Goal: Task Accomplishment & Management: Complete application form

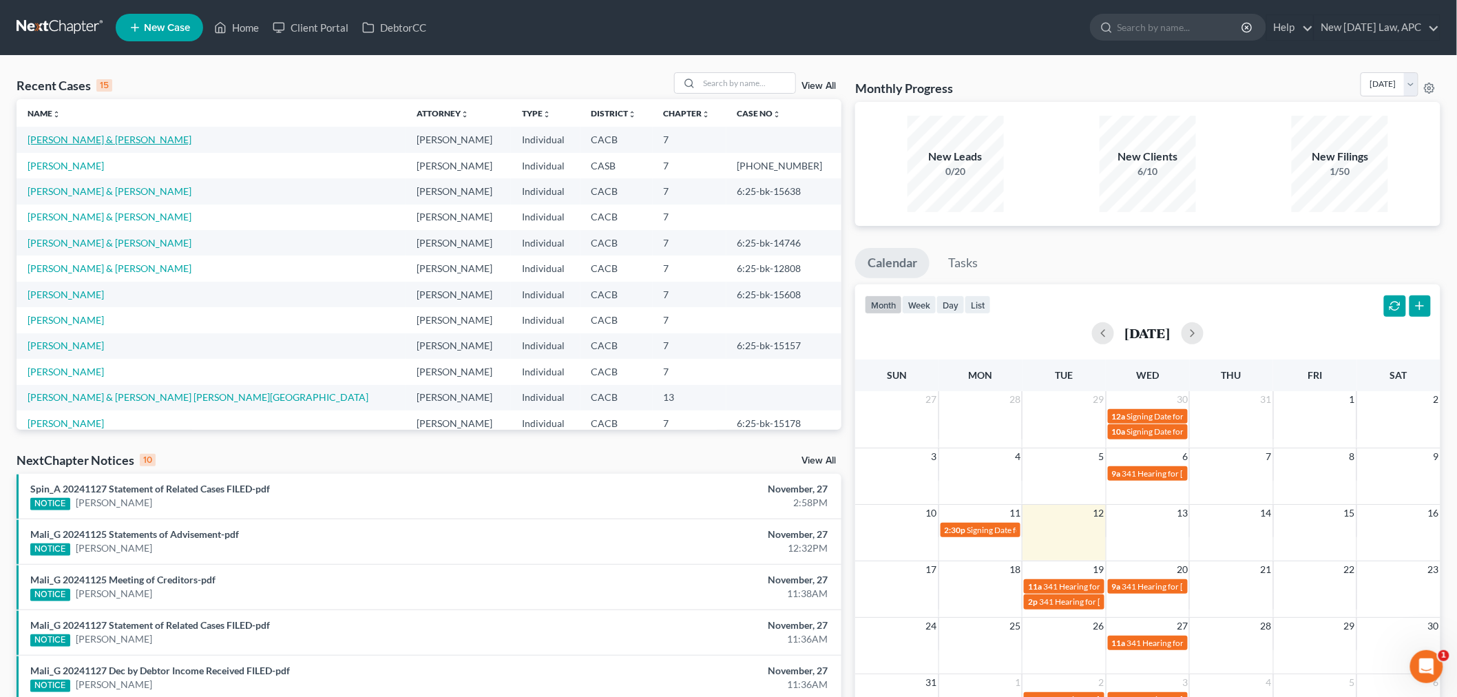
click at [78, 142] on link "[PERSON_NAME] & [PERSON_NAME]" at bounding box center [110, 140] width 164 height 12
select select "6"
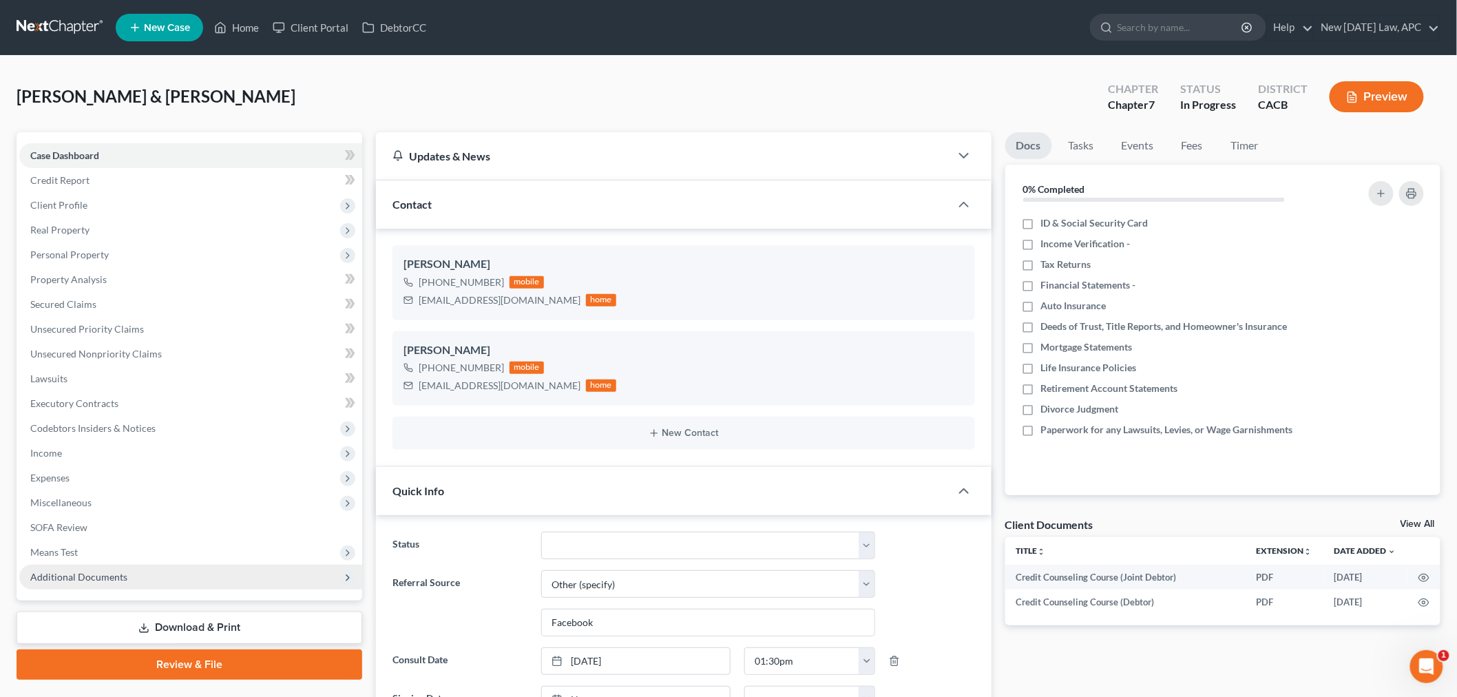
click at [90, 580] on span "Additional Documents" at bounding box center [78, 577] width 97 height 12
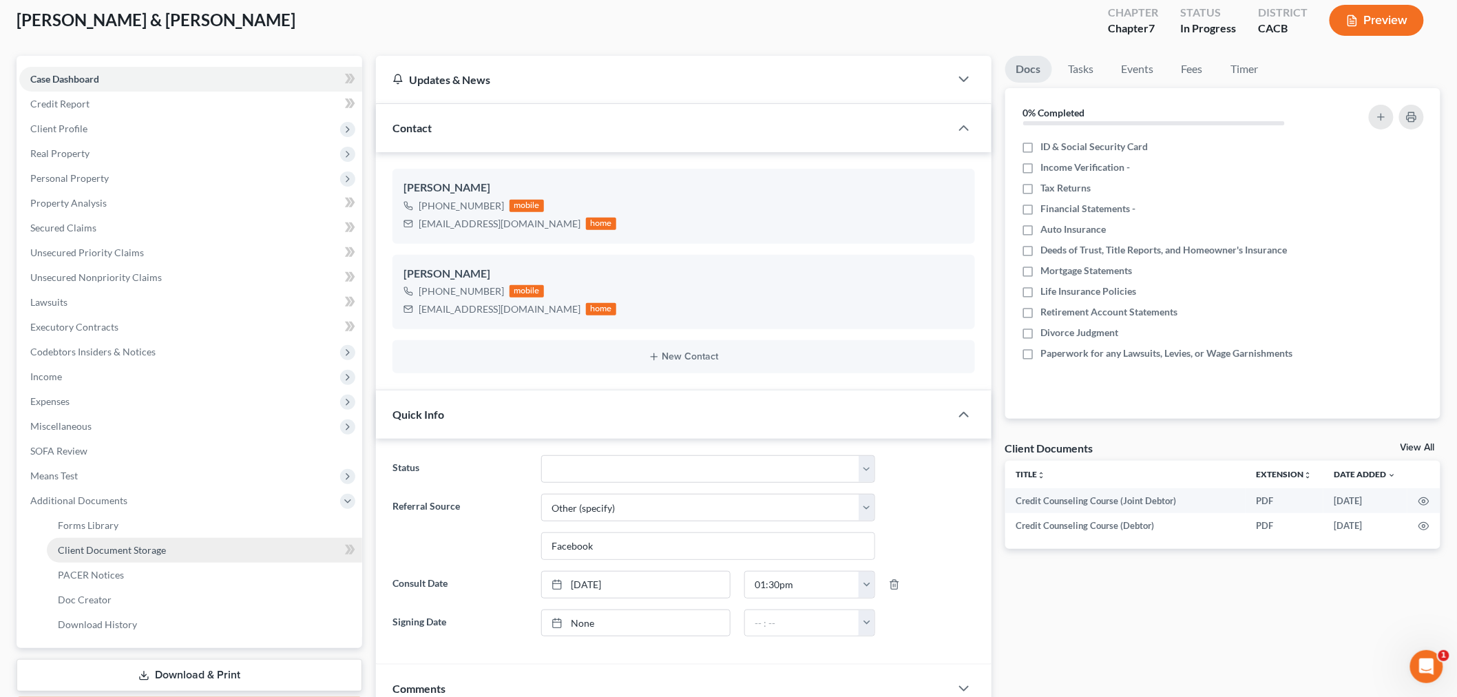
click at [159, 558] on link "Client Document Storage" at bounding box center [204, 550] width 315 height 25
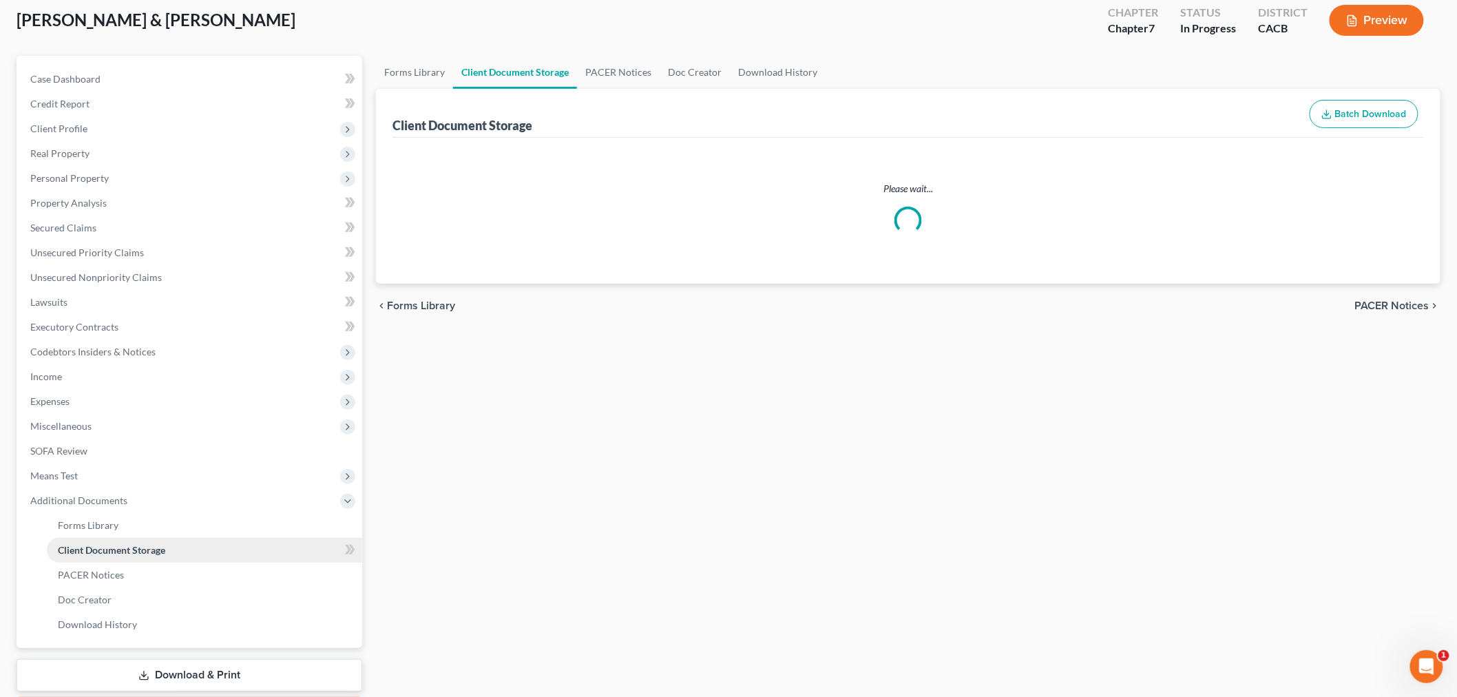
scroll to position [74, 0]
select select "10"
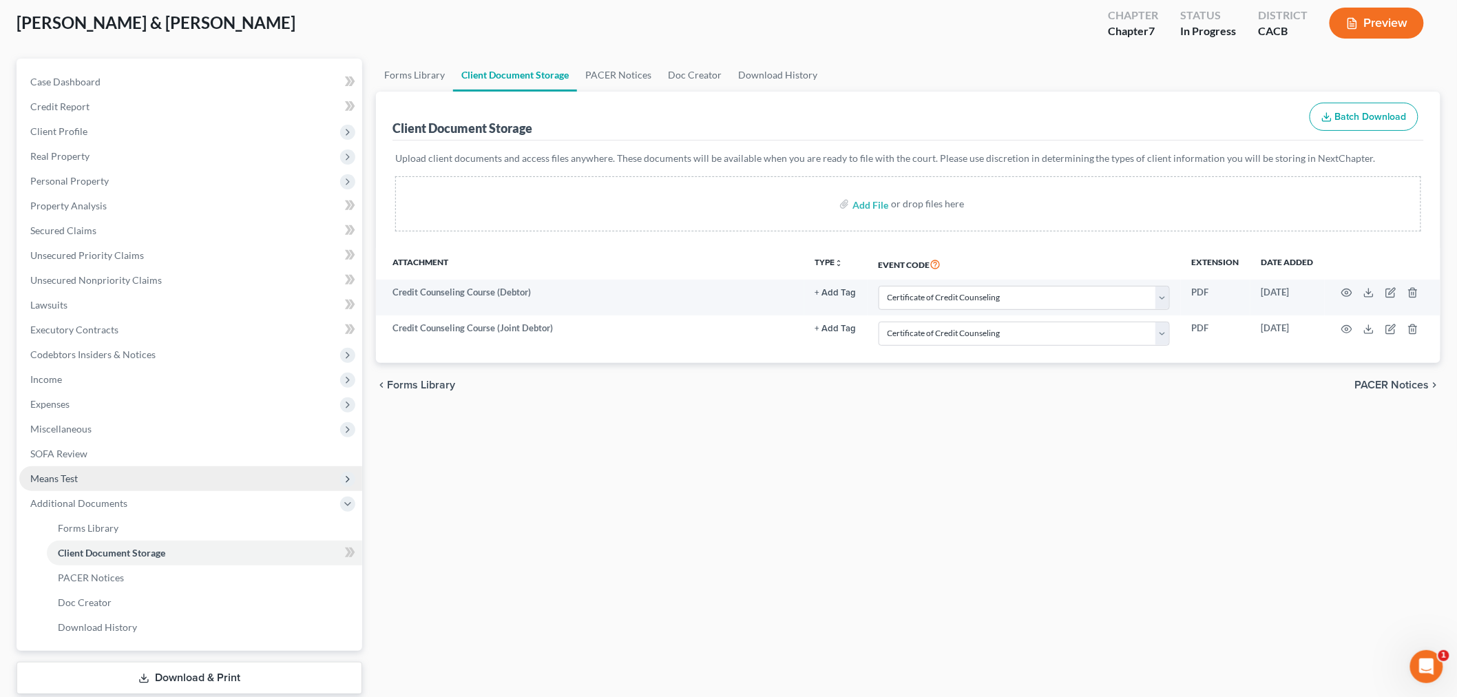
scroll to position [0, 0]
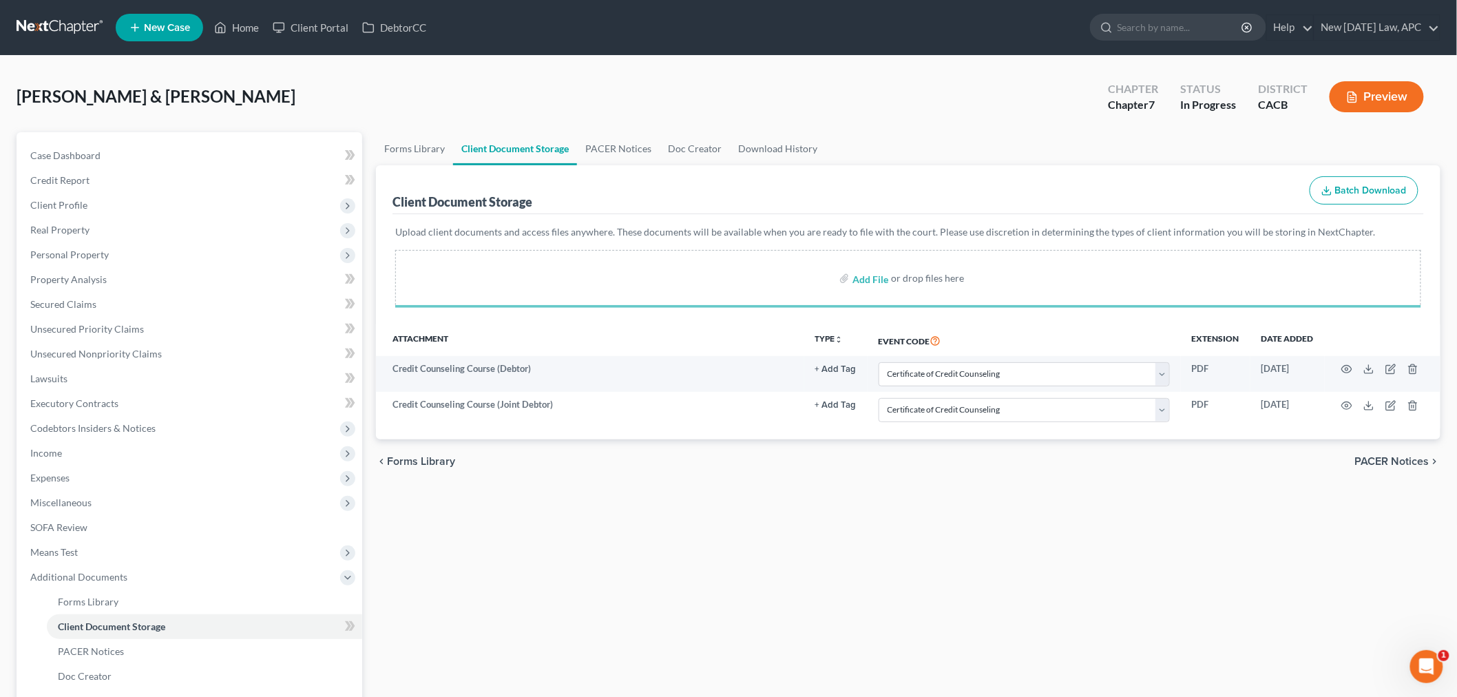
select select "10"
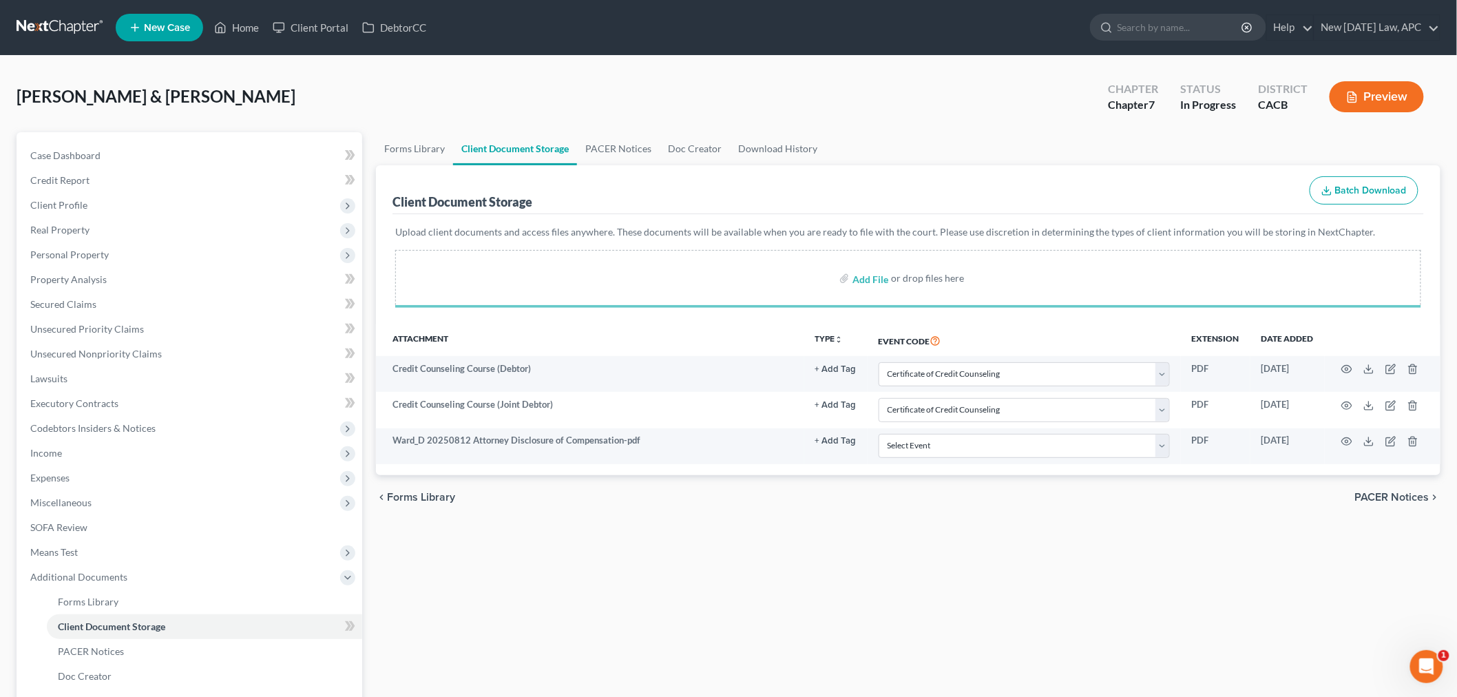
select select "10"
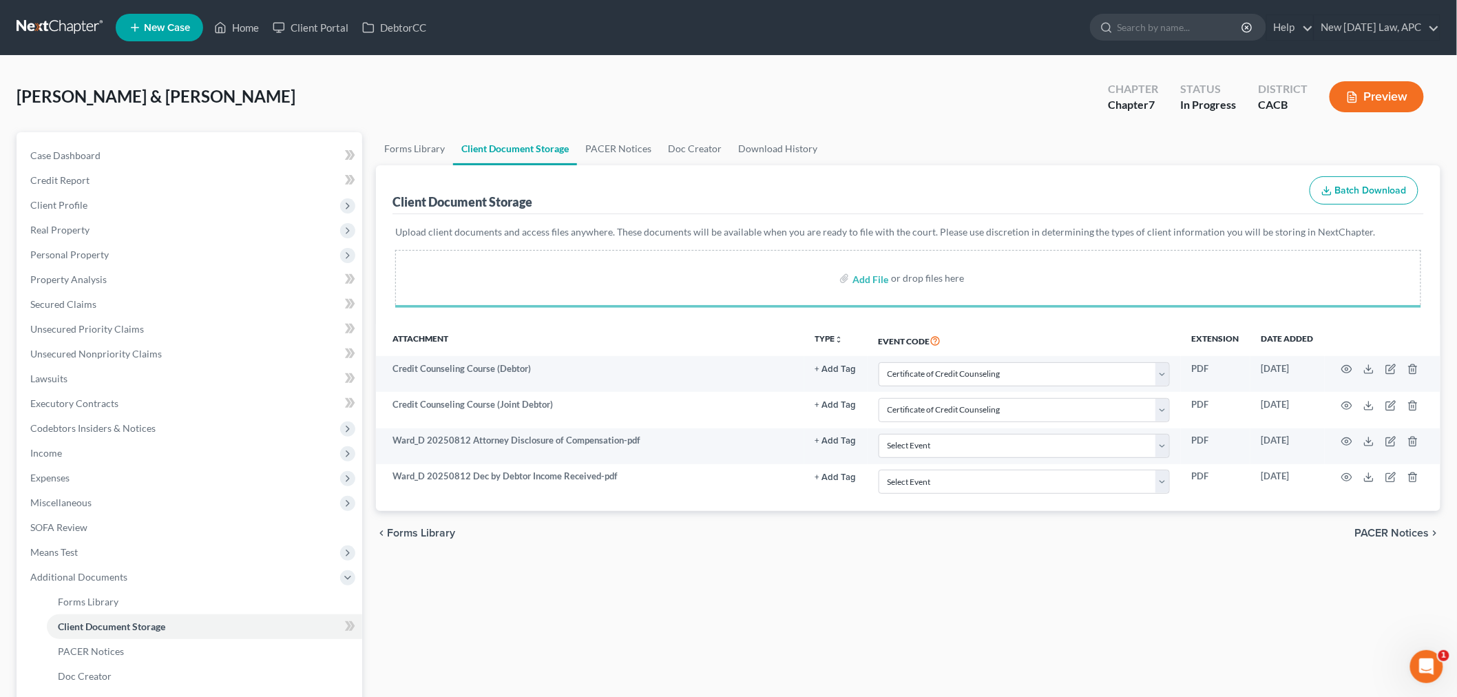
select select "10"
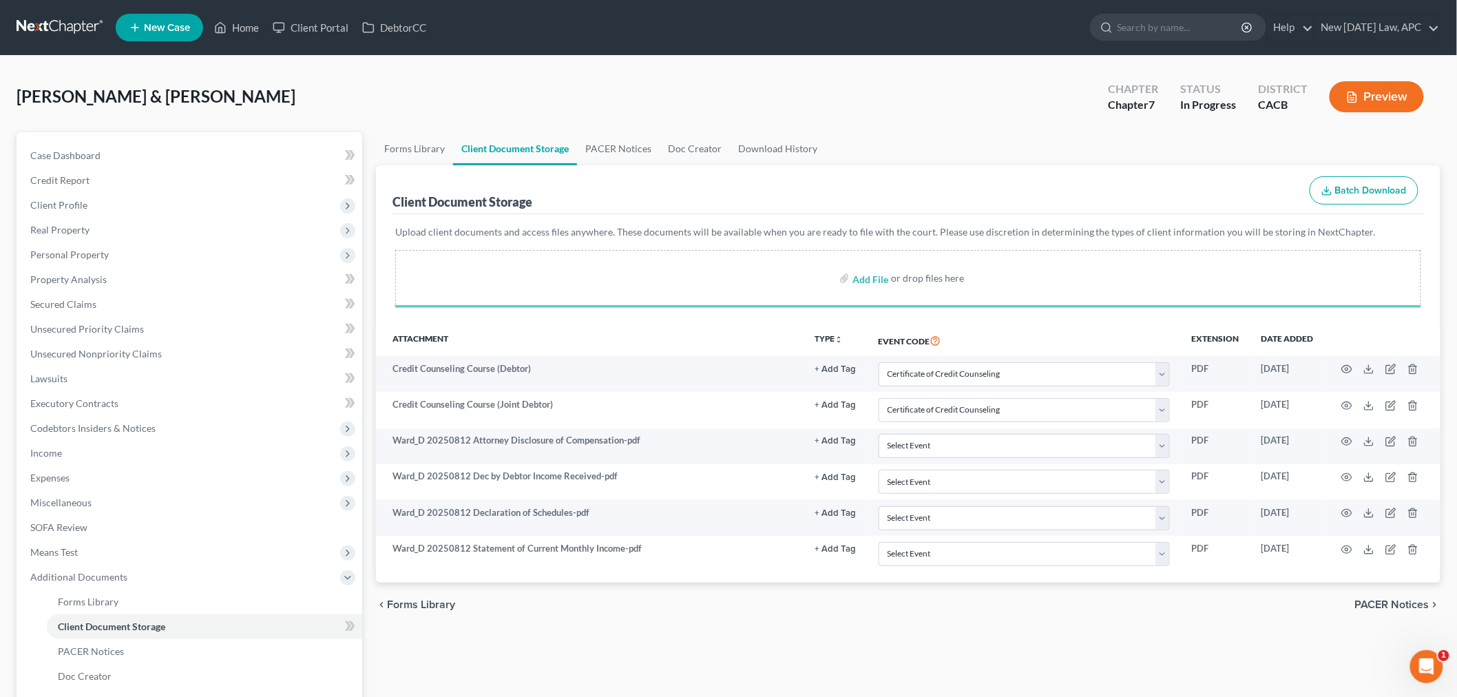
select select "10"
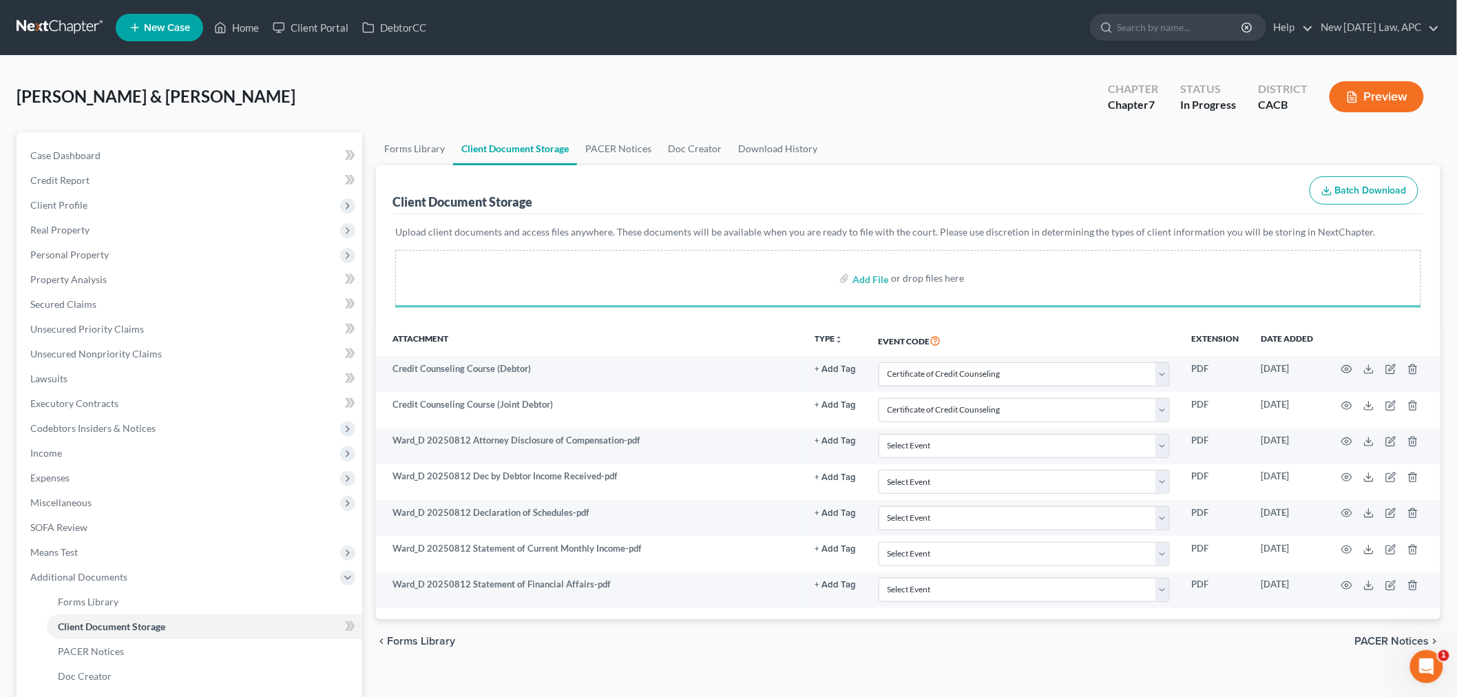
select select "10"
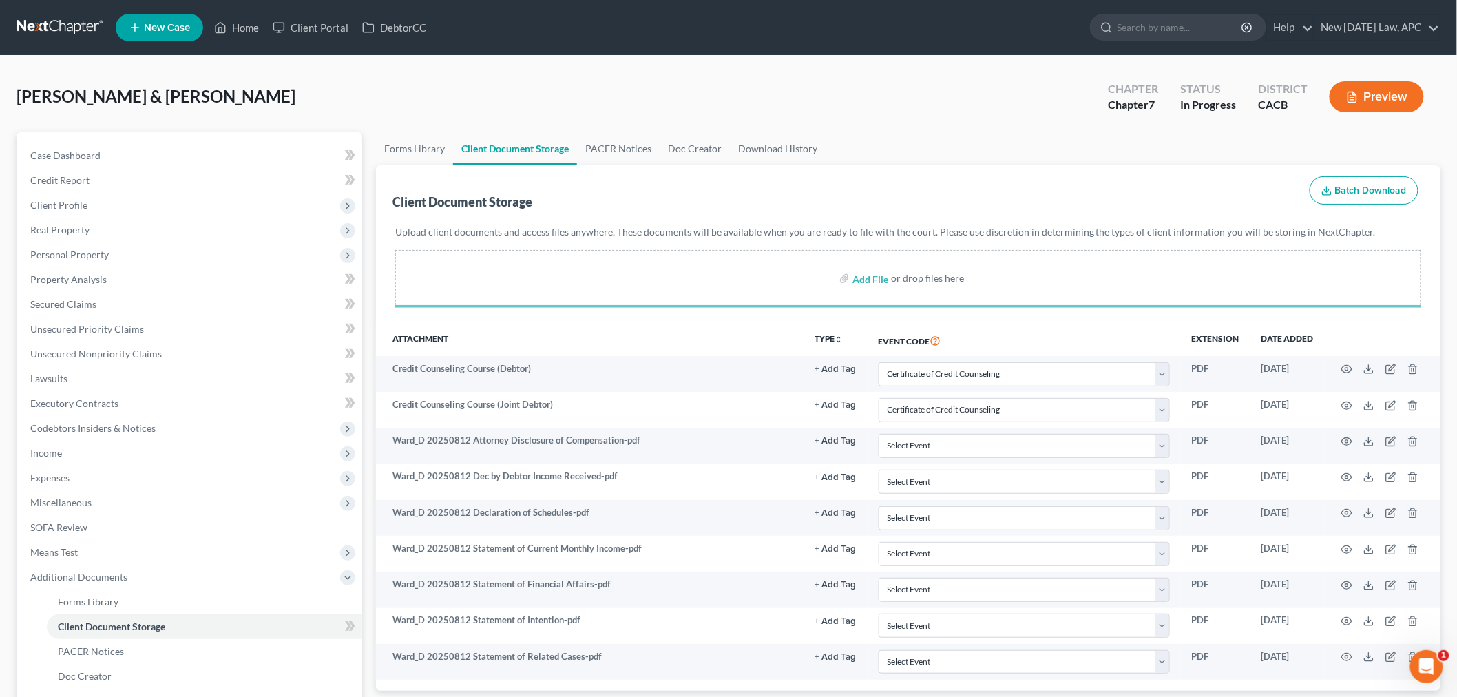
select select "10"
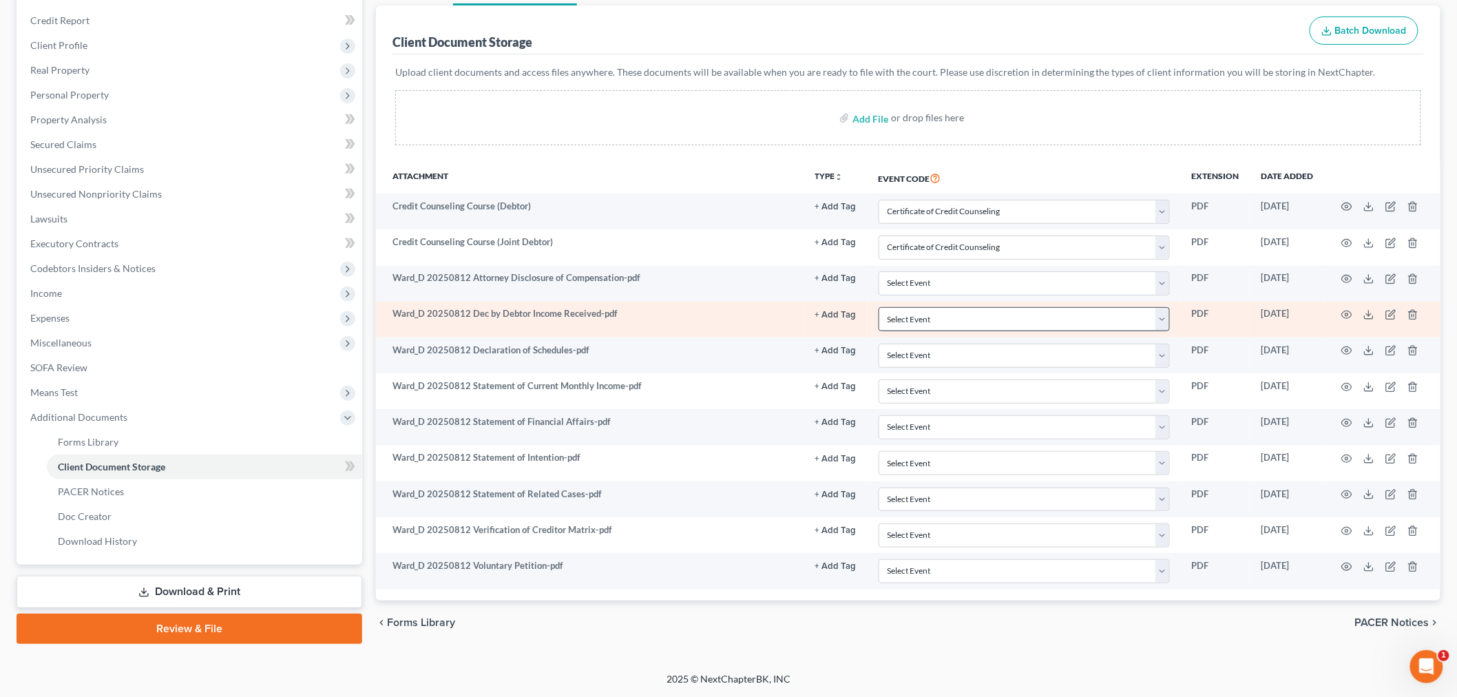
scroll to position [160, 0]
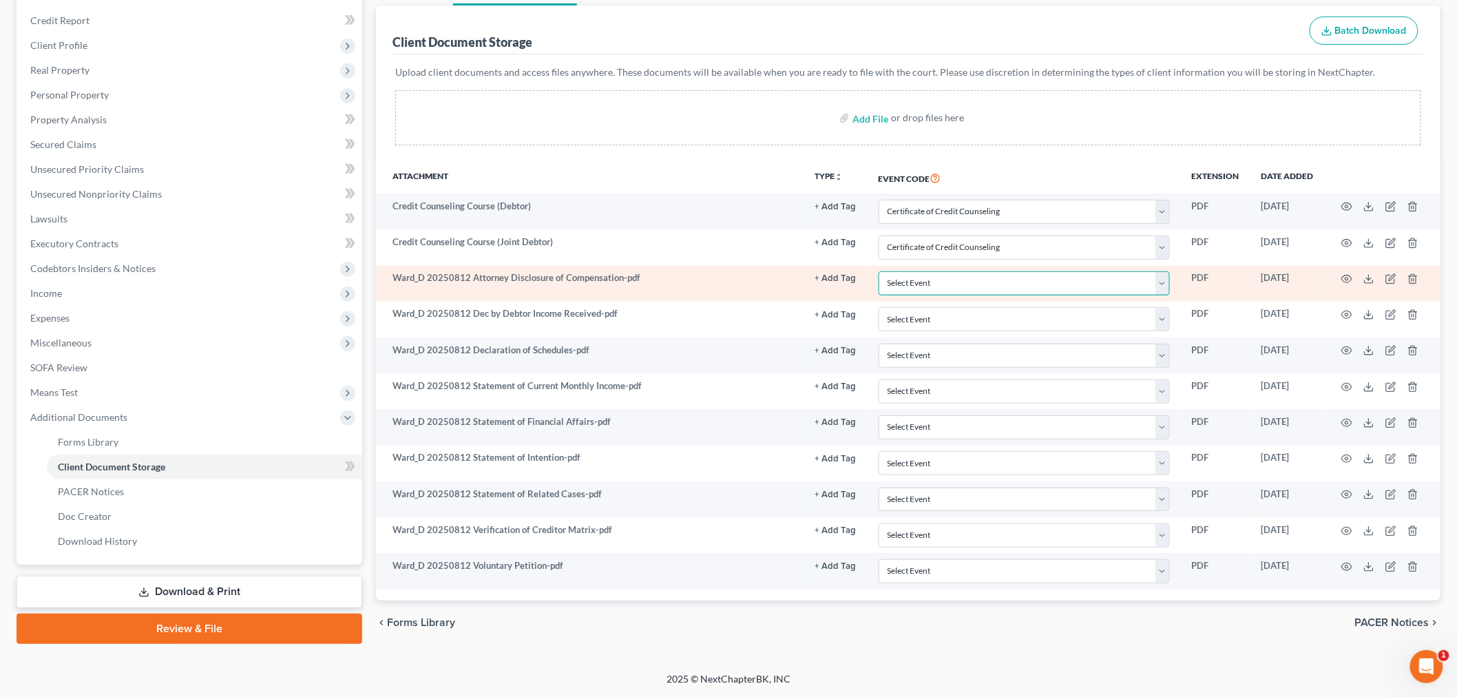
click at [975, 276] on select "Select Event Amended Chapter 11 Plan Amended Chapter 11 Small Business Plan Ame…" at bounding box center [1023, 283] width 291 height 24
select select "51"
click at [878, 271] on select "Select Event Amended Chapter 11 Plan Amended Chapter 11 Small Business Plan Ame…" at bounding box center [1023, 283] width 291 height 24
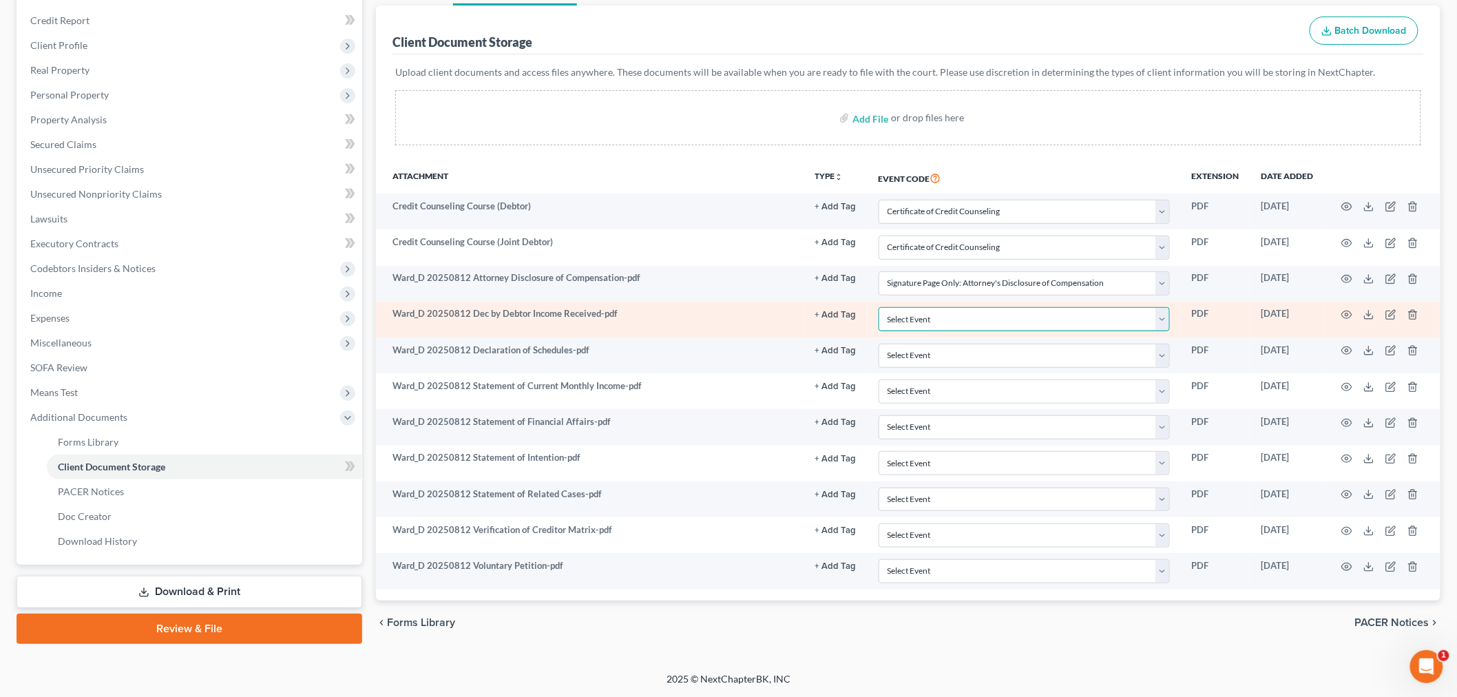
click at [961, 326] on select "Select Event Amended Chapter 11 Plan Amended Chapter 11 Small Business Plan Ame…" at bounding box center [1023, 319] width 291 height 24
select select "30"
click at [878, 307] on select "Select Event Amended Chapter 11 Plan Amended Chapter 11 Small Business Plan Ame…" at bounding box center [1023, 319] width 291 height 24
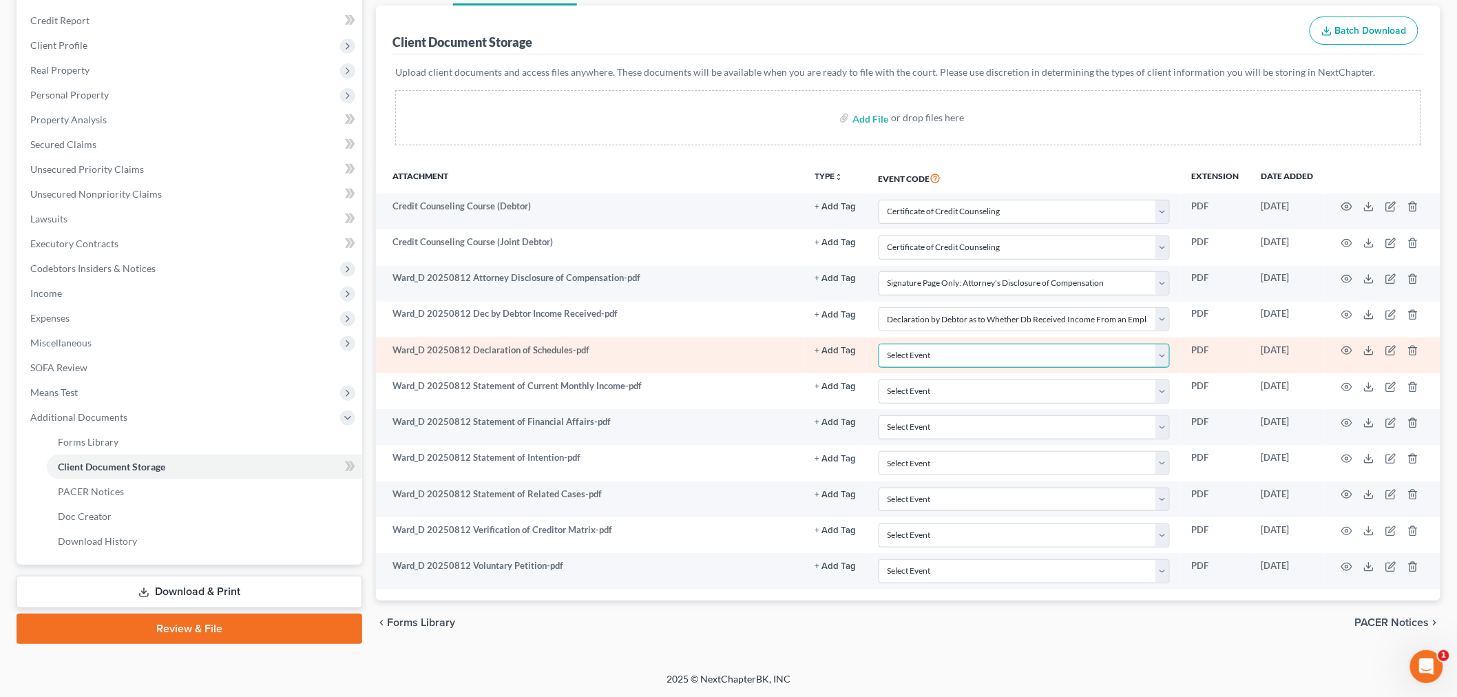
click at [937, 358] on select "Select Event Amended Chapter 11 Plan Amended Chapter 11 Small Business Plan Ame…" at bounding box center [1023, 355] width 291 height 24
select select "56"
click at [878, 343] on select "Select Event Amended Chapter 11 Plan Amended Chapter 11 Small Business Plan Ame…" at bounding box center [1023, 355] width 291 height 24
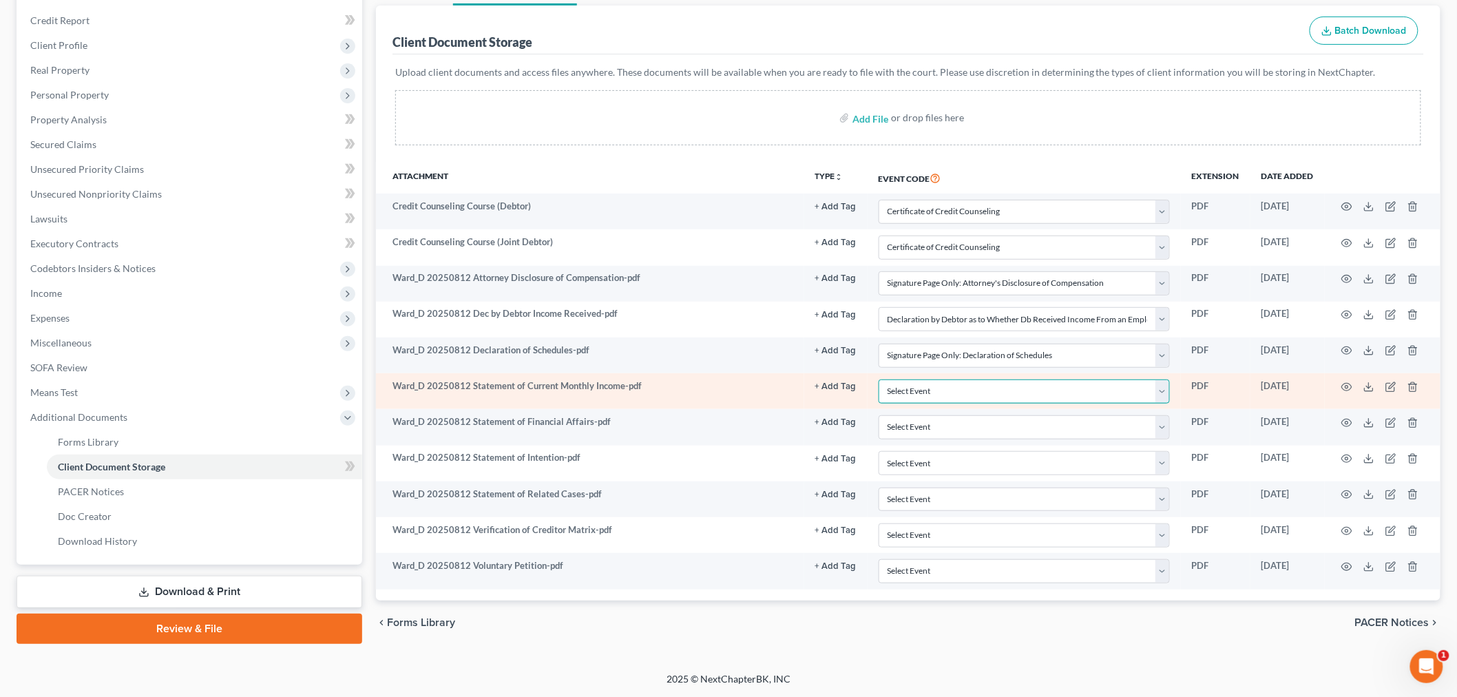
click at [909, 390] on select "Select Event Amended Chapter 11 Plan Amended Chapter 11 Small Business Plan Ame…" at bounding box center [1023, 391] width 291 height 24
select select "55"
click at [878, 379] on select "Select Event Amended Chapter 11 Plan Amended Chapter 11 Small Business Plan Ame…" at bounding box center [1023, 391] width 291 height 24
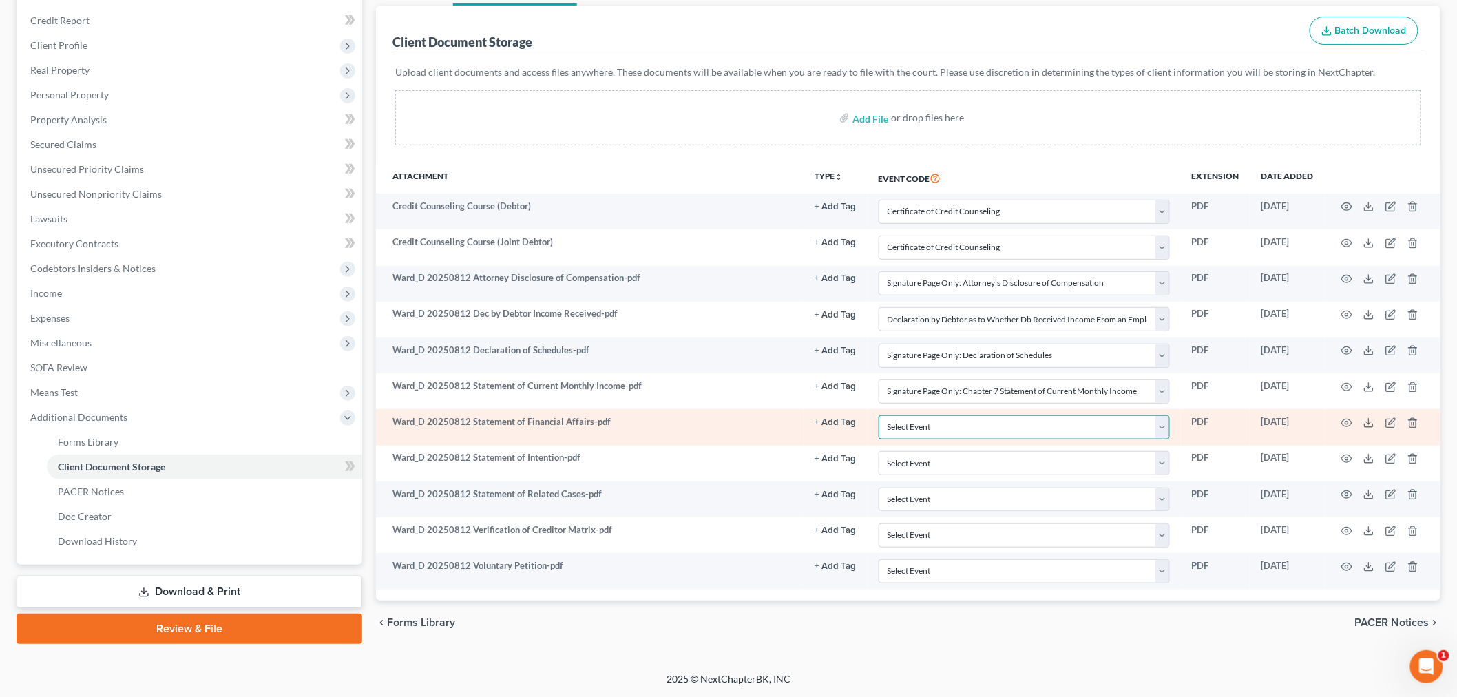
click at [934, 432] on select "Select Event Amended Chapter 11 Plan Amended Chapter 11 Small Business Plan Ame…" at bounding box center [1023, 427] width 291 height 24
select select "57"
click at [878, 415] on select "Select Event Amended Chapter 11 Plan Amended Chapter 11 Small Business Plan Ame…" at bounding box center [1023, 427] width 291 height 24
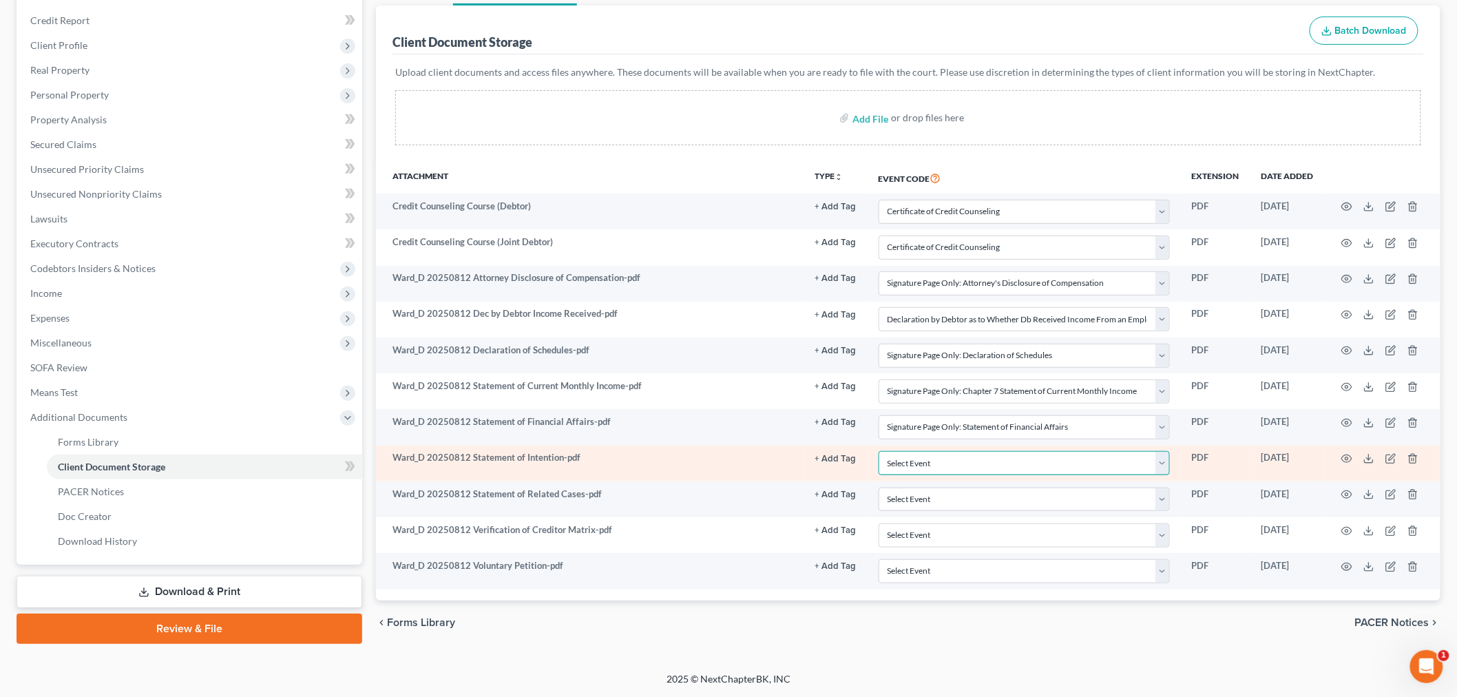
click at [905, 466] on select "Select Event Amended Chapter 11 Plan Amended Chapter 11 Small Business Plan Ame…" at bounding box center [1023, 463] width 291 height 24
select select "58"
click at [878, 451] on select "Select Event Amended Chapter 11 Plan Amended Chapter 11 Small Business Plan Ame…" at bounding box center [1023, 463] width 291 height 24
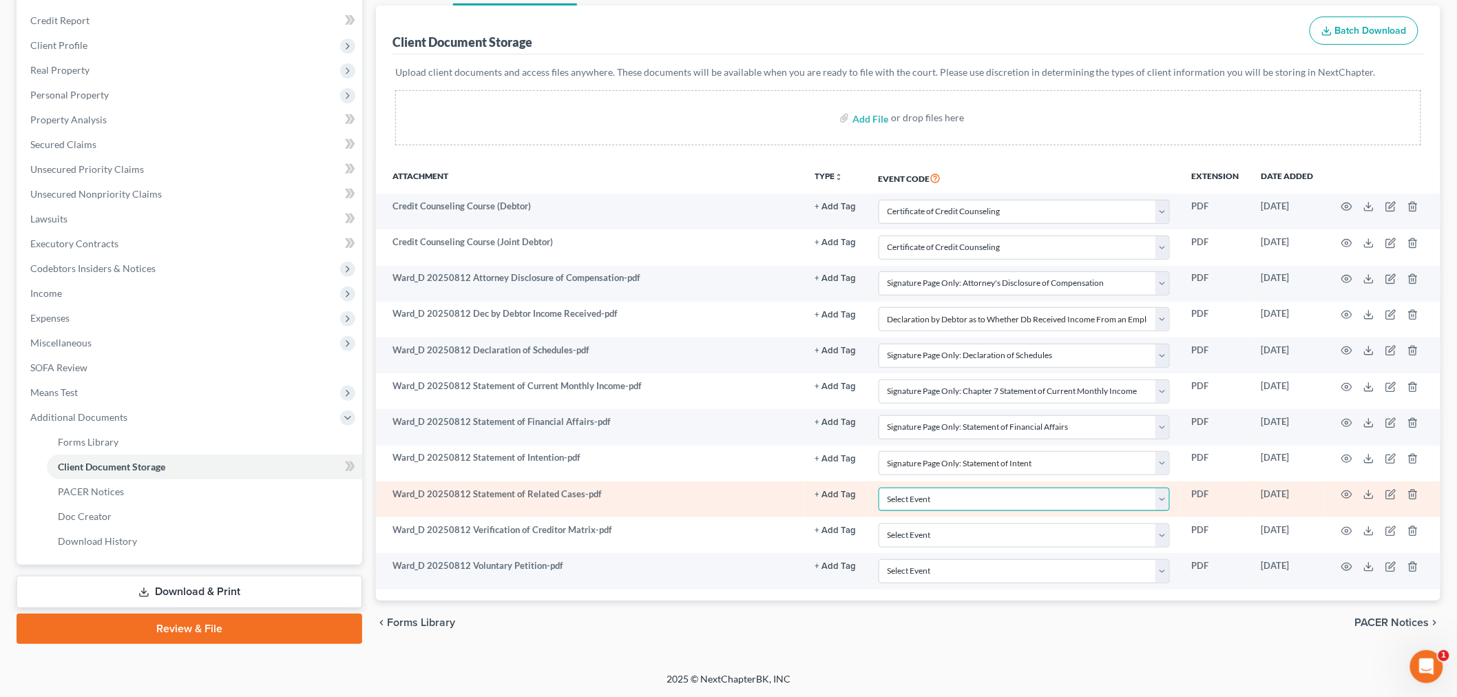
drag, startPoint x: 916, startPoint y: 503, endPoint x: 916, endPoint y: 491, distance: 11.0
click at [916, 503] on select "Select Event Amended Chapter 11 Plan Amended Chapter 11 Small Business Plan Ame…" at bounding box center [1023, 499] width 291 height 24
select select "65"
click at [878, 487] on select "Select Event Amended Chapter 11 Plan Amended Chapter 11 Small Business Plan Ame…" at bounding box center [1023, 499] width 291 height 24
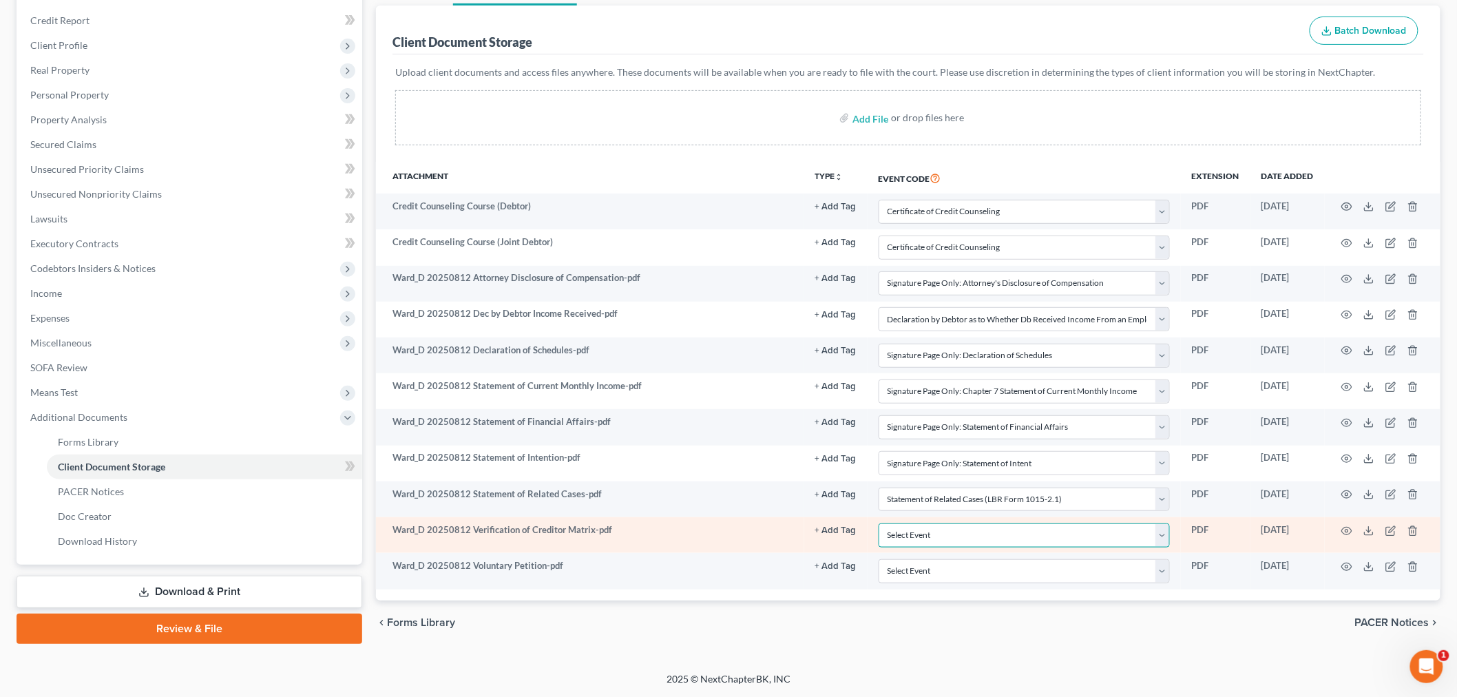
click at [898, 533] on select "Select Event Amended Chapter 11 Plan Amended Chapter 11 Small Business Plan Ame…" at bounding box center [1023, 535] width 291 height 24
select select "59"
click at [878, 523] on select "Select Event Amended Chapter 11 Plan Amended Chapter 11 Small Business Plan Ame…" at bounding box center [1023, 535] width 291 height 24
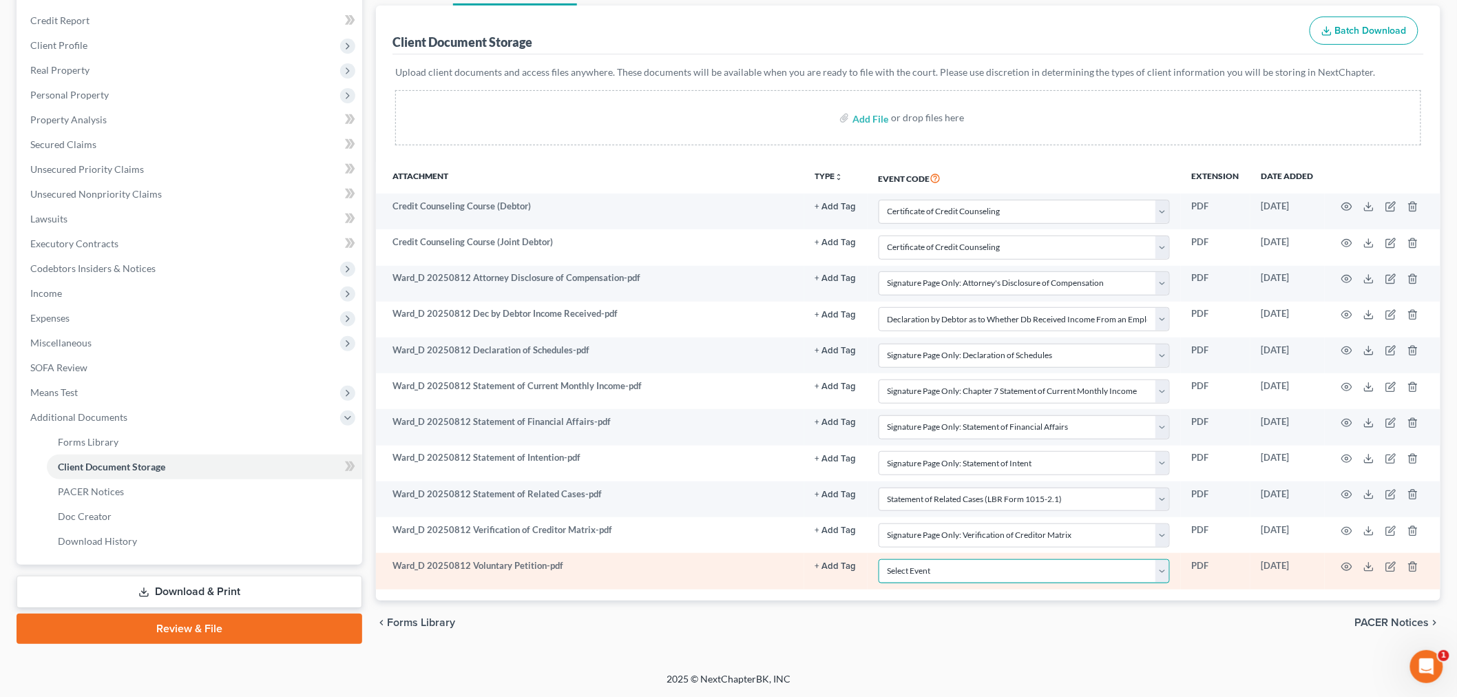
click at [937, 571] on select "Select Event Amended Chapter 11 Plan Amended Chapter 11 Small Business Plan Ame…" at bounding box center [1023, 571] width 291 height 24
select select "60"
click at [878, 559] on select "Select Event Amended Chapter 11 Plan Amended Chapter 11 Small Business Plan Ame…" at bounding box center [1023, 571] width 291 height 24
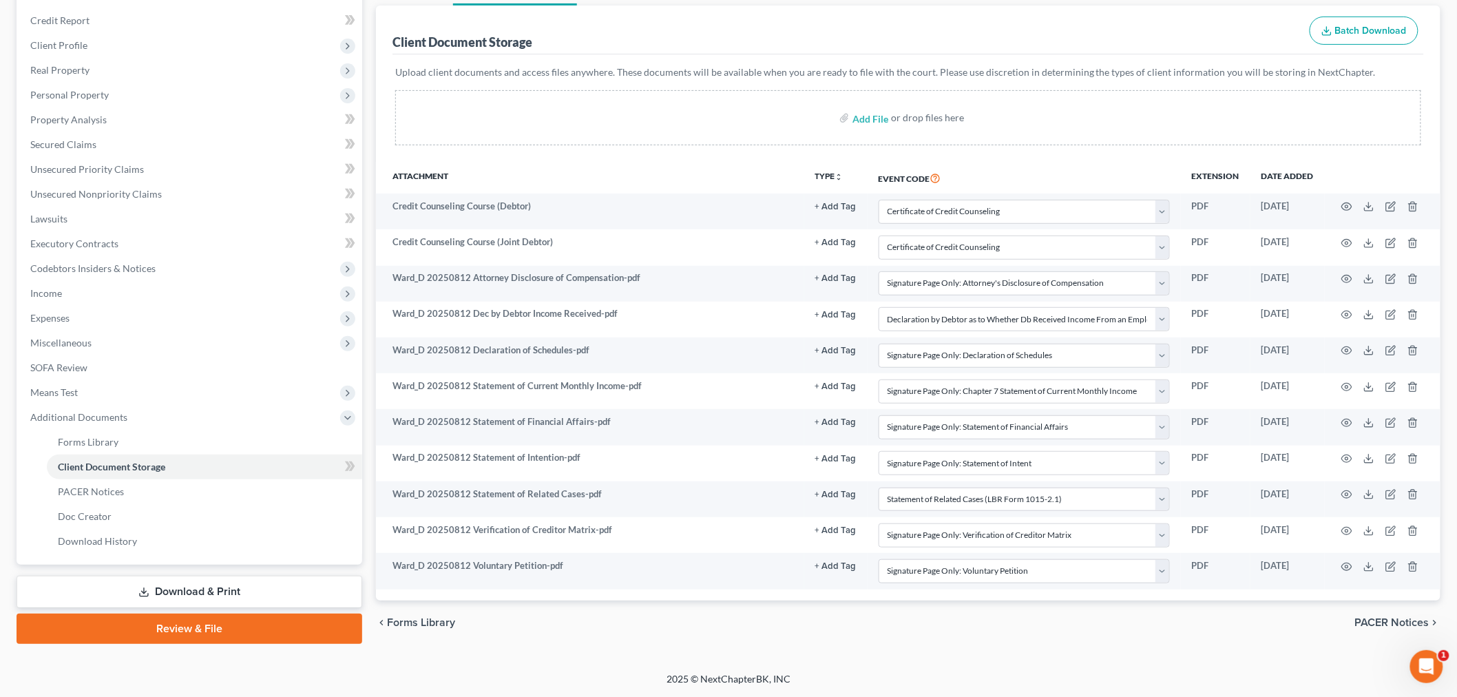
drag, startPoint x: 219, startPoint y: 630, endPoint x: 514, endPoint y: 535, distance: 310.2
click at [219, 630] on link "Review & File" at bounding box center [190, 628] width 346 height 30
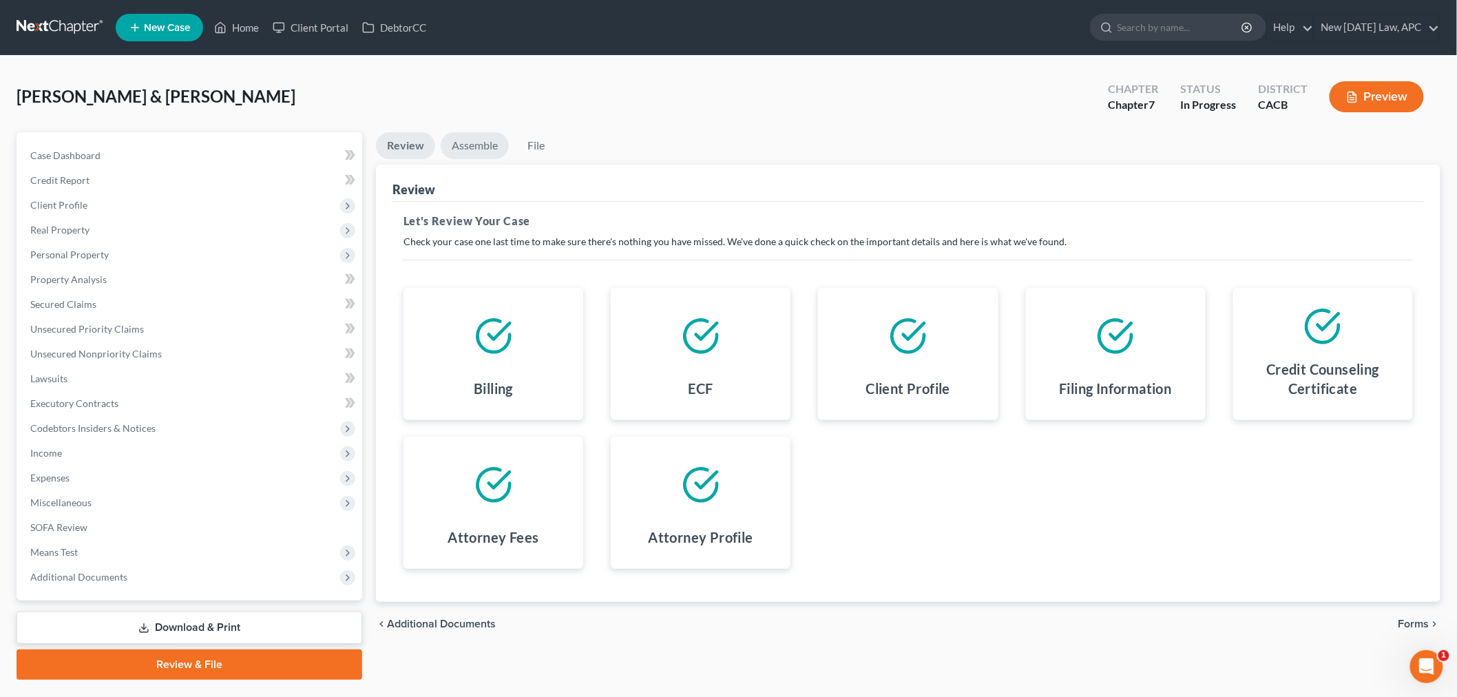
click at [483, 146] on link "Assemble" at bounding box center [475, 145] width 68 height 27
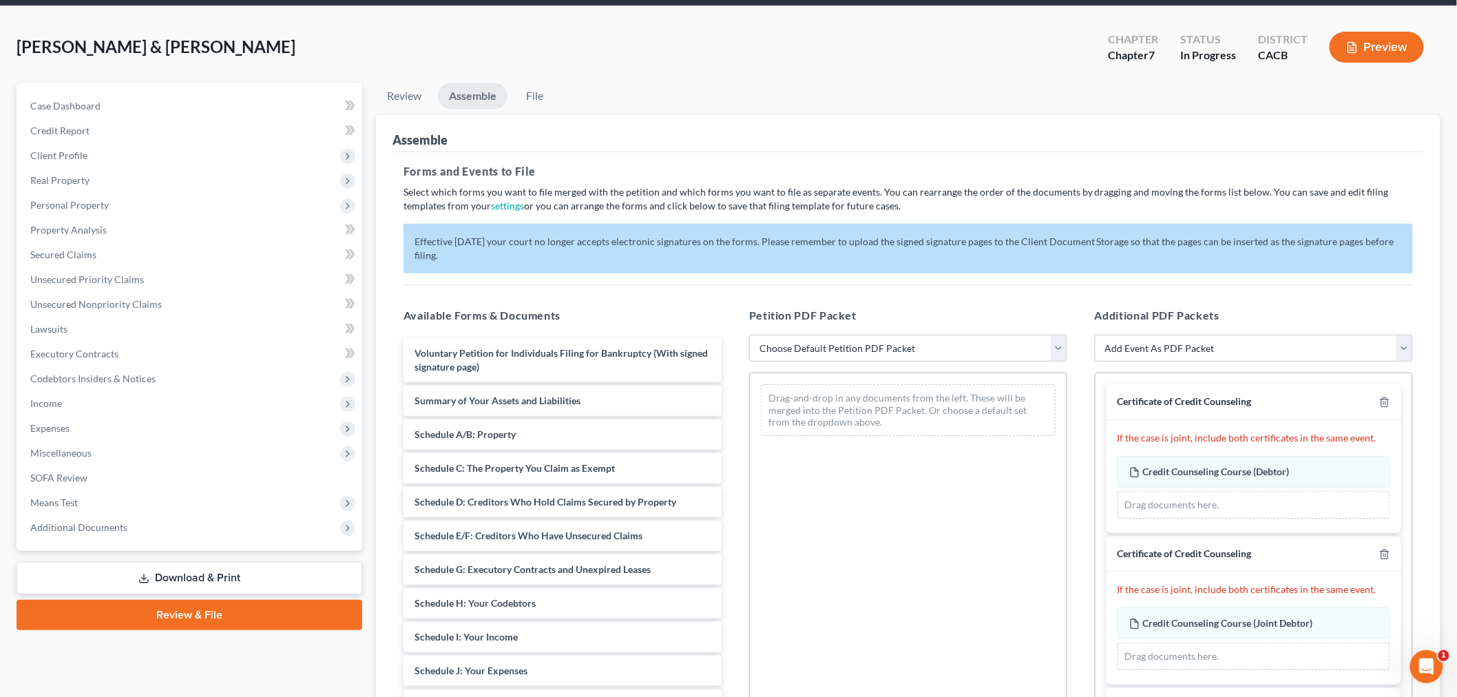
scroll to position [76, 0]
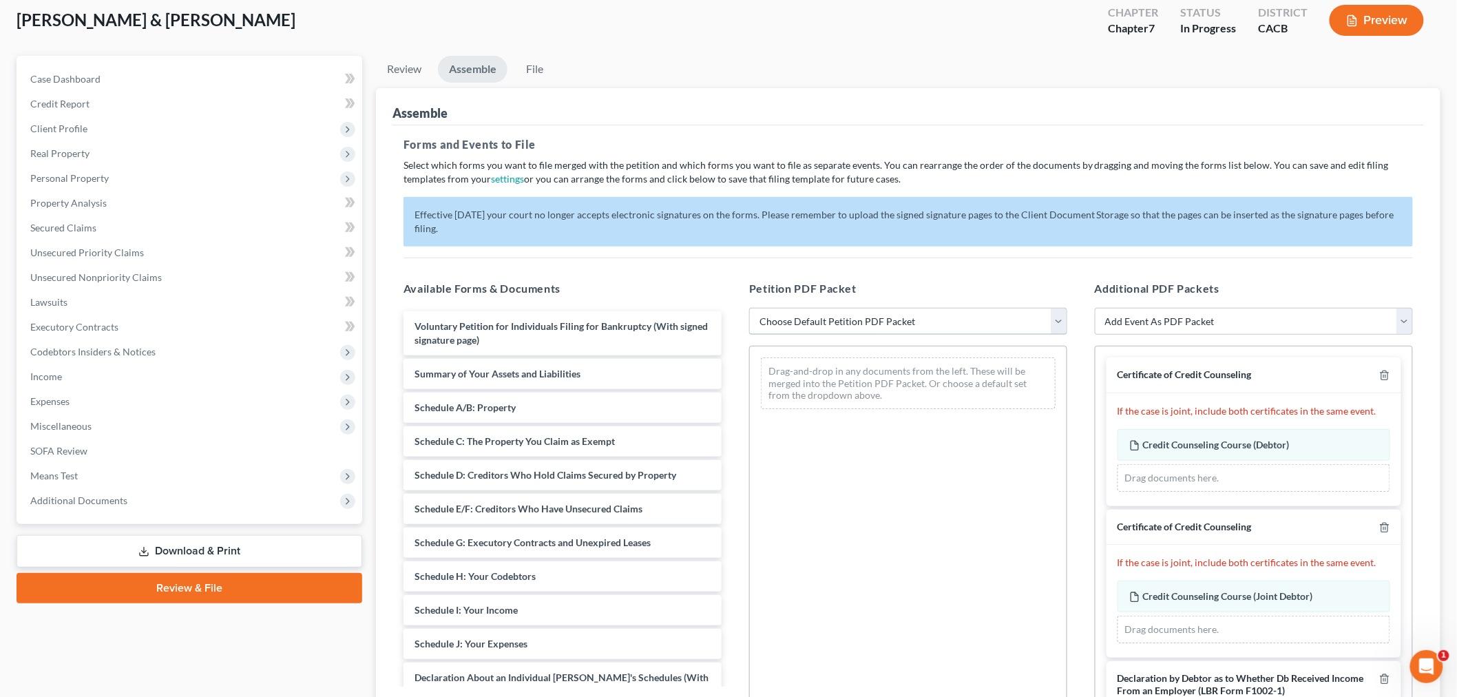
click at [814, 332] on select "Choose Default Petition PDF Packet Complete Bankruptcy Petition (all forms and …" at bounding box center [908, 322] width 318 height 28
select select "0"
click at [749, 308] on select "Choose Default Petition PDF Packet Complete Bankruptcy Petition (all forms and …" at bounding box center [908, 322] width 318 height 28
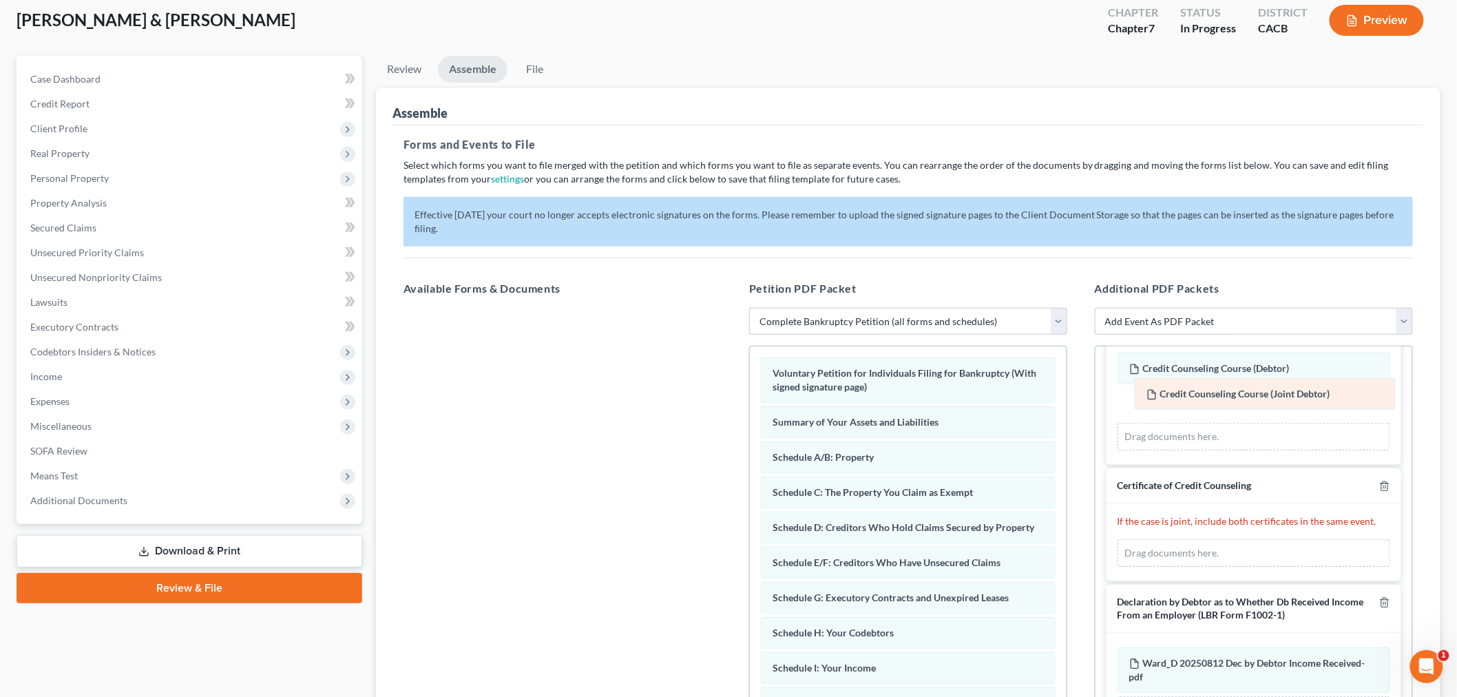
drag, startPoint x: 1244, startPoint y: 526, endPoint x: 1260, endPoint y: 400, distance: 127.0
click at [1260, 539] on div "Credit Counseling Course (Joint Debtor) Amended Credit Counseling Course (Joint…" at bounding box center [1253, 553] width 273 height 28
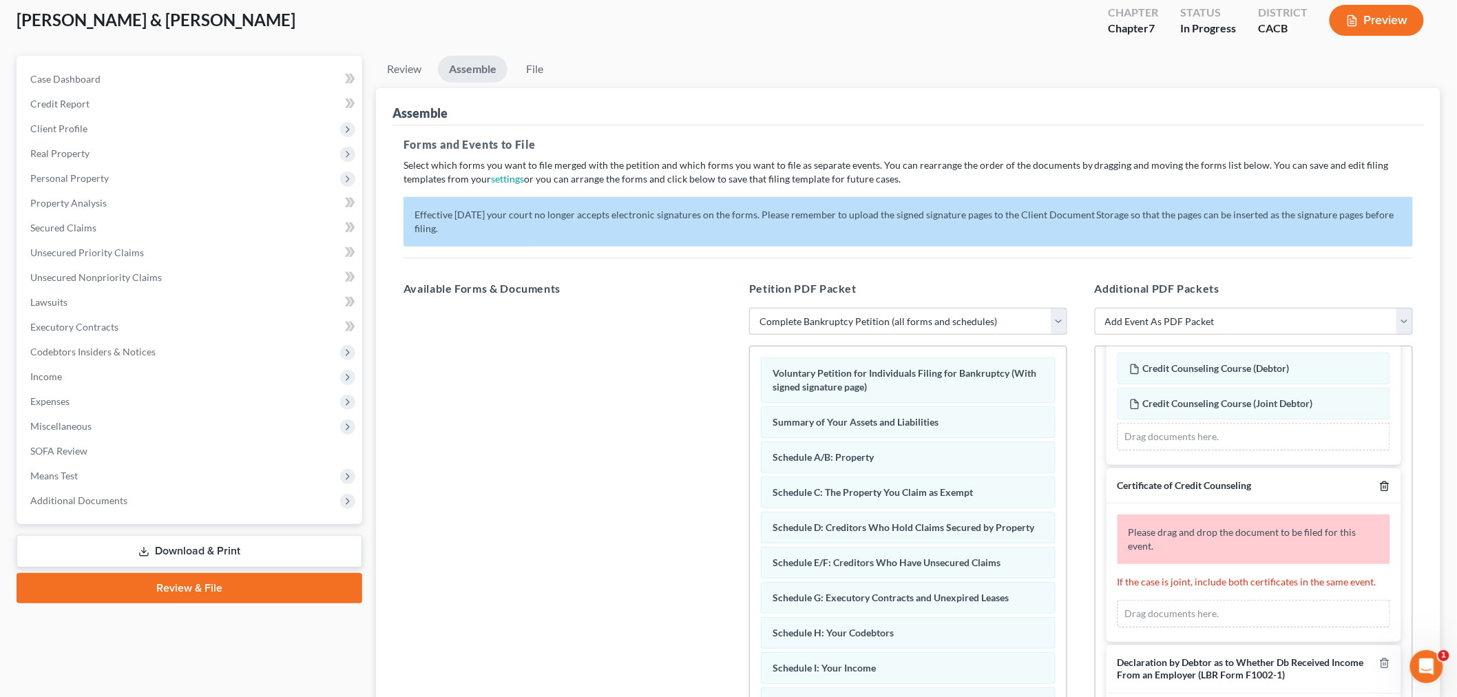
click at [1379, 480] on icon "button" at bounding box center [1384, 485] width 11 height 11
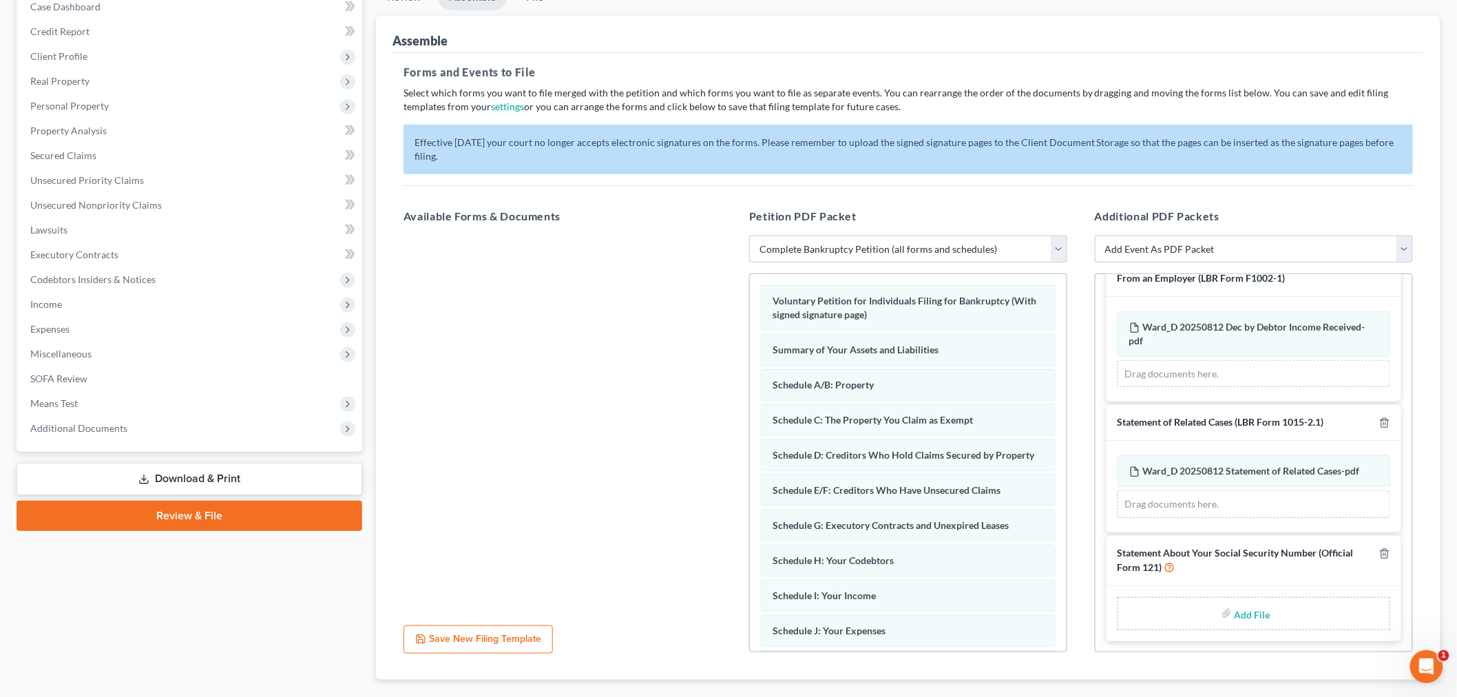
scroll to position [228, 0]
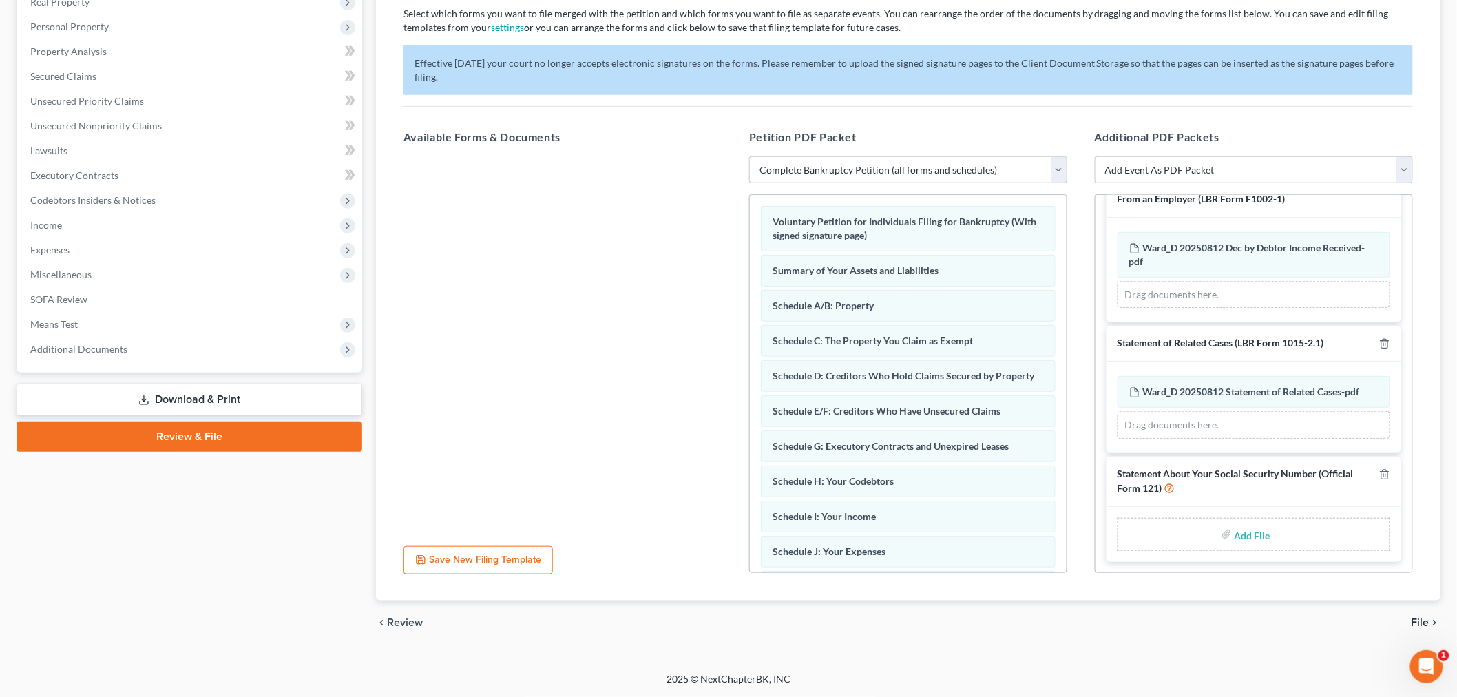
type input "C:\fakepath\Ward_D 20250812 Statement About Social Security Numbers.pdf"
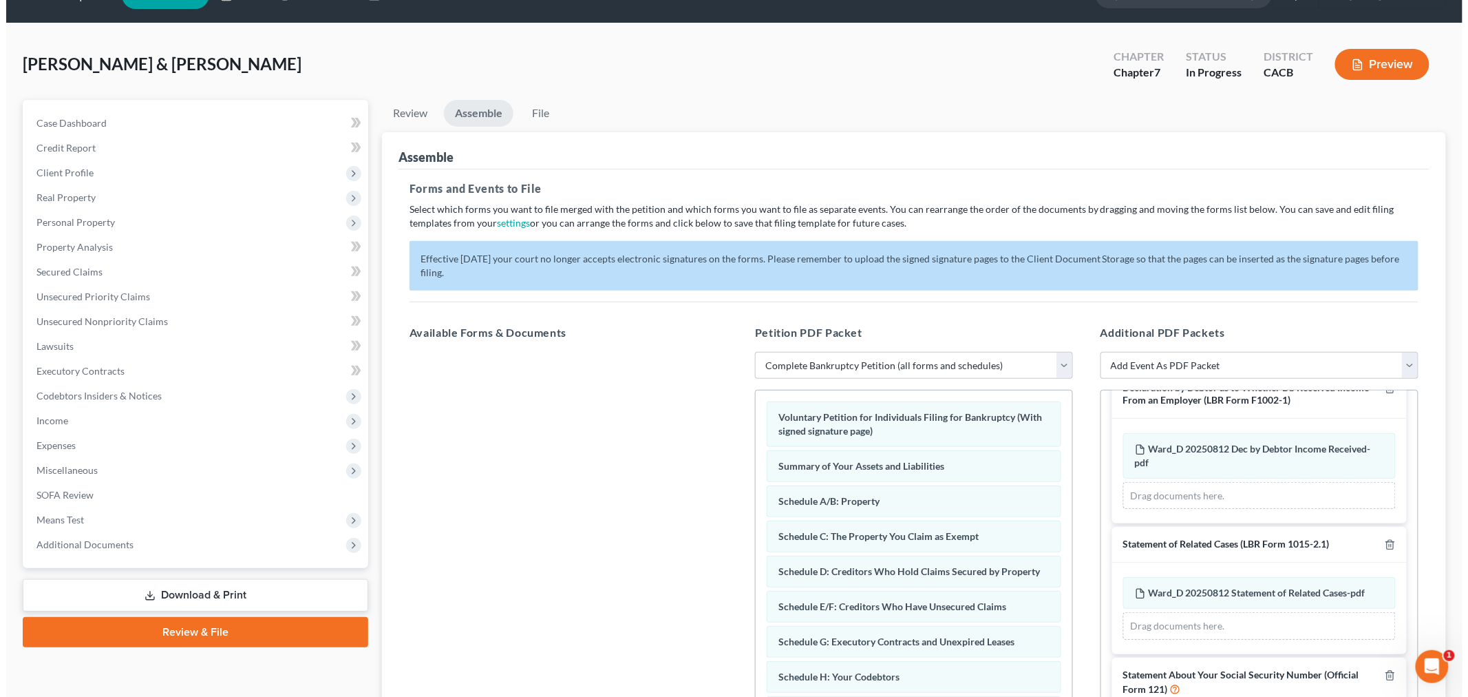
scroll to position [0, 0]
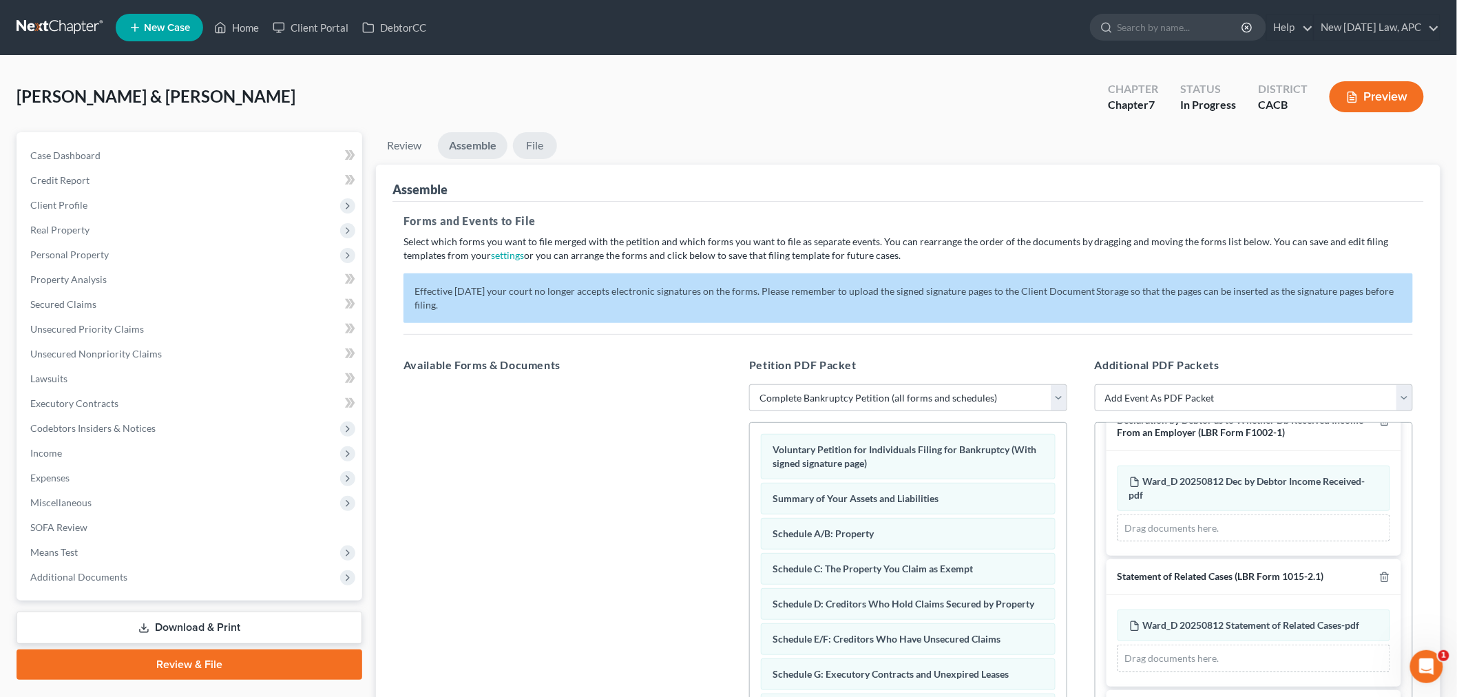
click at [533, 138] on link "File" at bounding box center [535, 145] width 44 height 27
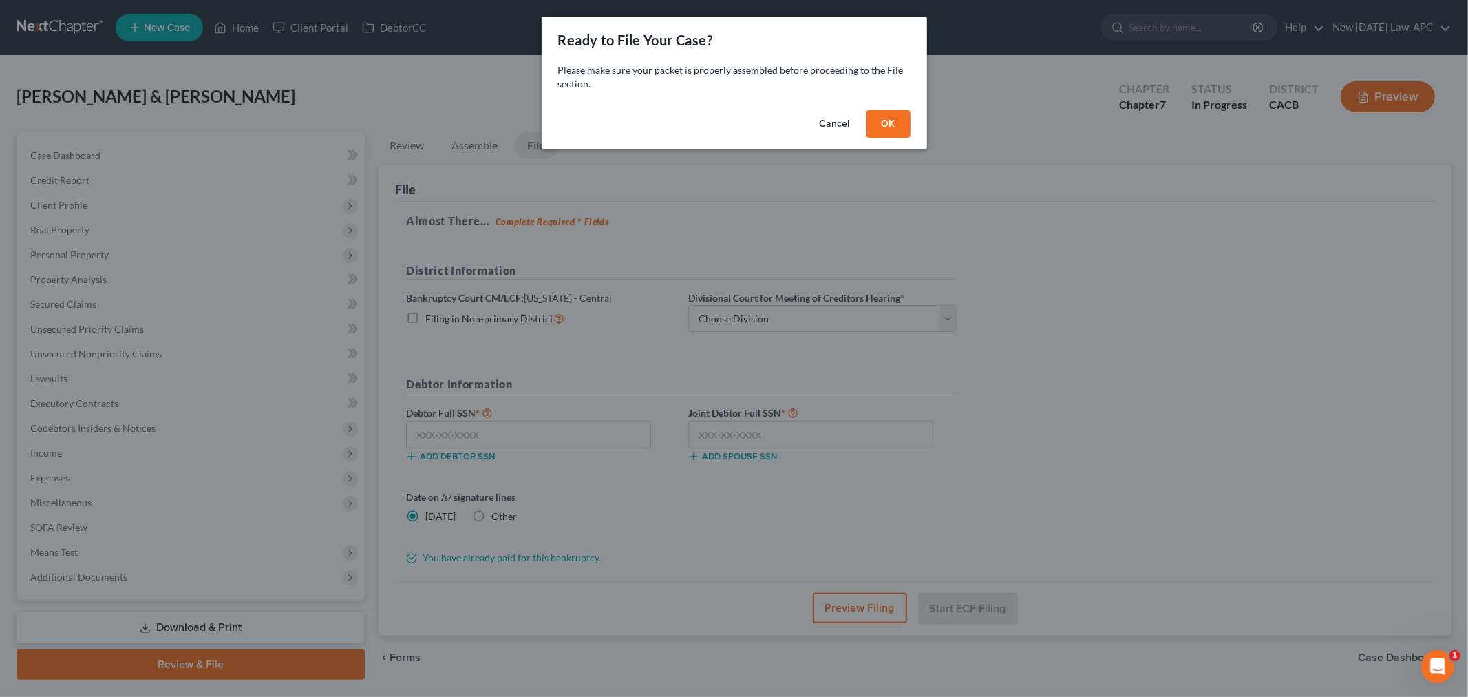
click at [896, 123] on button "OK" at bounding box center [889, 124] width 44 height 28
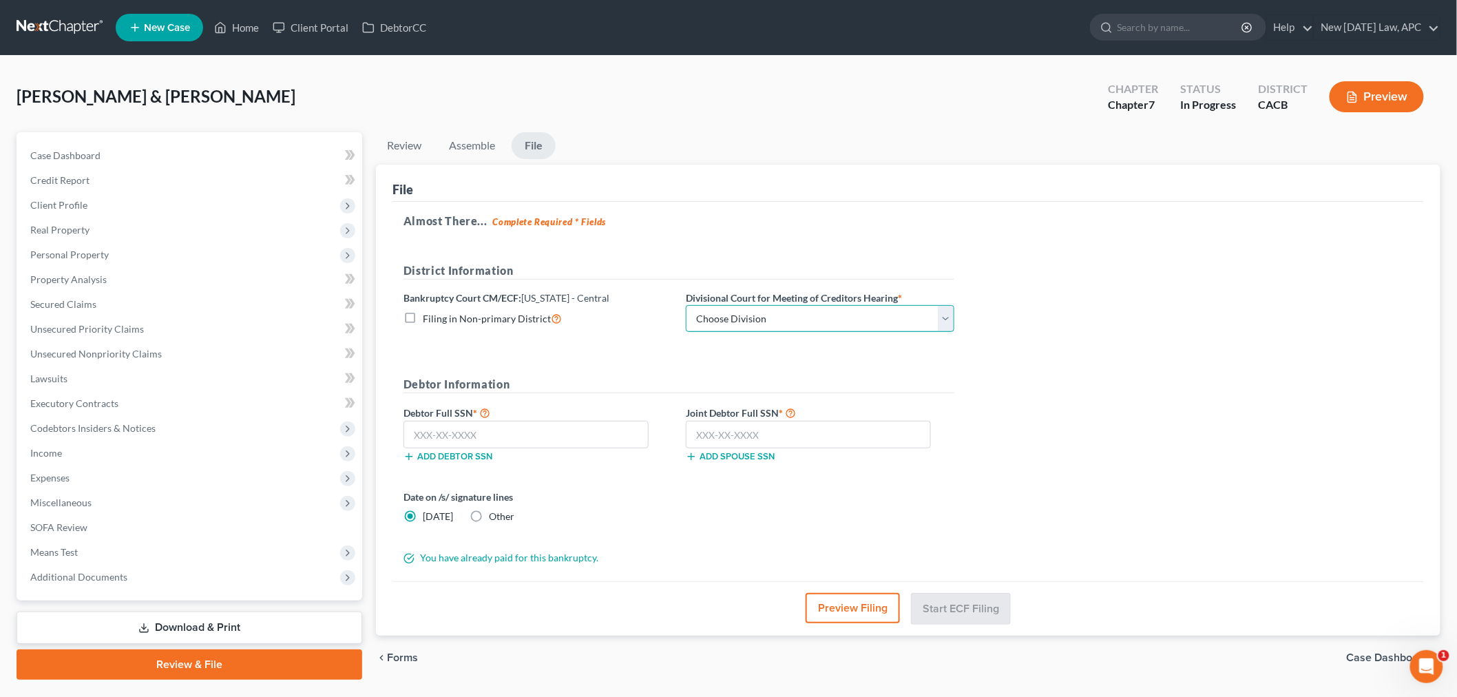
click at [772, 308] on select "Choose Division [GEOGRAPHIC_DATA][PERSON_NAME] [GEOGRAPHIC_DATA] [GEOGRAPHIC_DA…" at bounding box center [820, 319] width 268 height 28
select select "2"
click at [686, 305] on select "Choose Division [GEOGRAPHIC_DATA][PERSON_NAME] [GEOGRAPHIC_DATA] [GEOGRAPHIC_DA…" at bounding box center [820, 319] width 268 height 28
click at [563, 383] on h5 "Debtor Information" at bounding box center [678, 384] width 551 height 17
click at [476, 442] on input "text" at bounding box center [525, 435] width 245 height 28
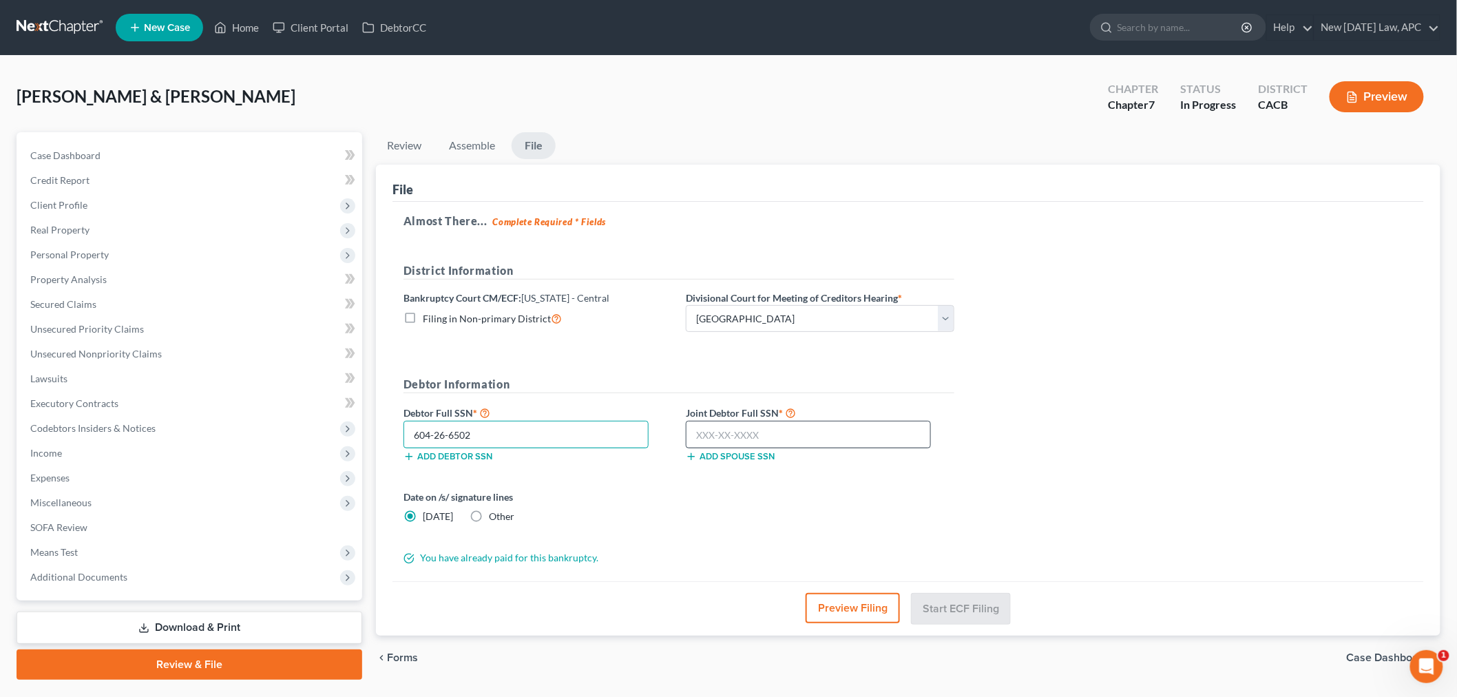
type input "604-26-6502"
click at [735, 430] on input "text" at bounding box center [808, 435] width 245 height 28
type input "617-42-9052"
click at [855, 600] on button "Preview Filing" at bounding box center [853, 608] width 94 height 30
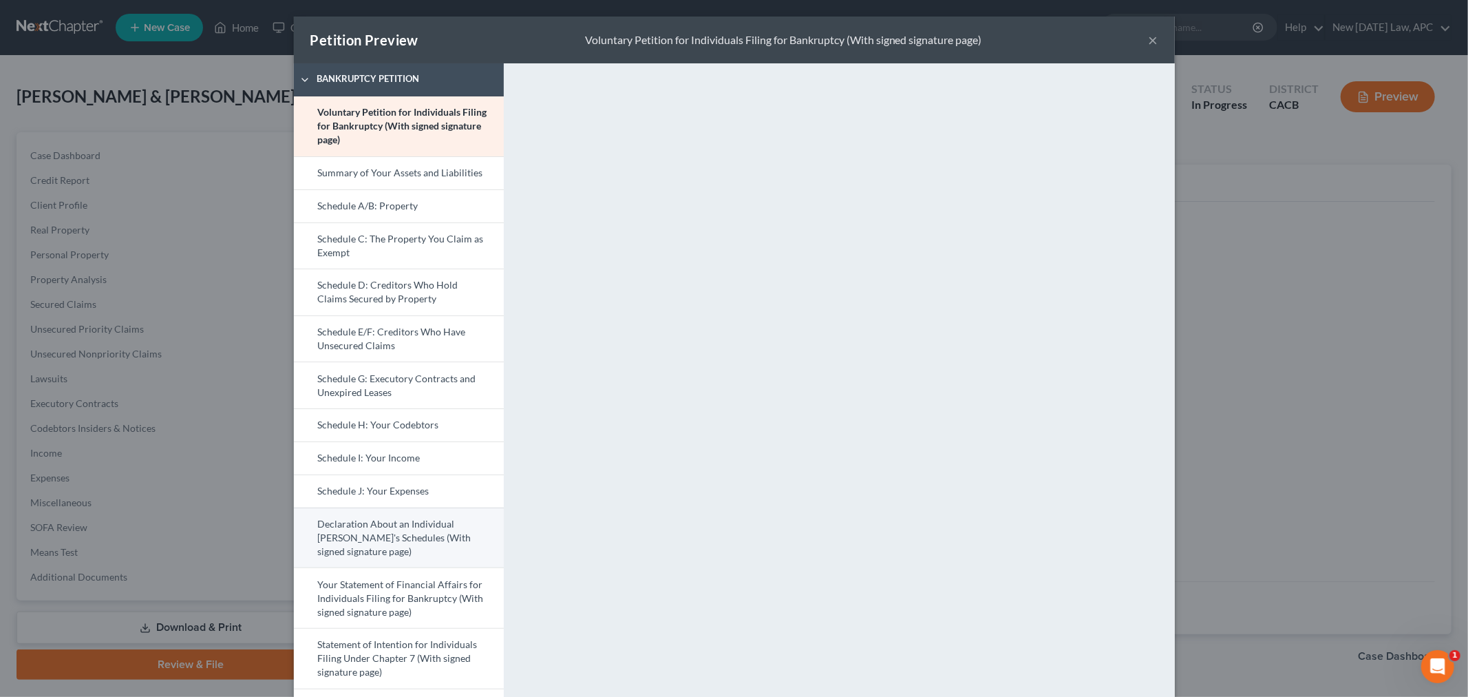
click at [388, 524] on link "Declaration About an Individual [PERSON_NAME]'s Schedules (With signed signatur…" at bounding box center [399, 537] width 210 height 61
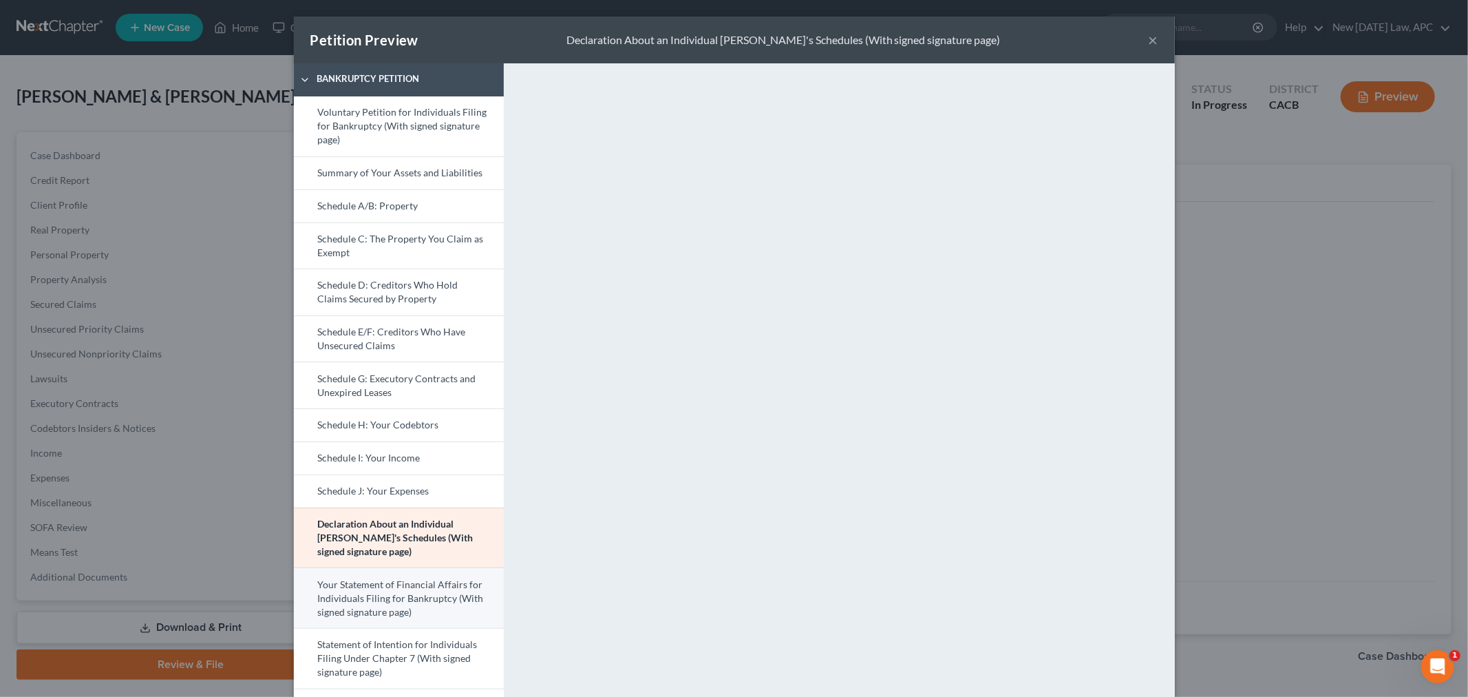
drag, startPoint x: 355, startPoint y: 587, endPoint x: 368, endPoint y: 586, distance: 13.8
click at [356, 587] on link "Your Statement of Financial Affairs for Individuals Filing for Bankruptcy (With…" at bounding box center [399, 597] width 210 height 61
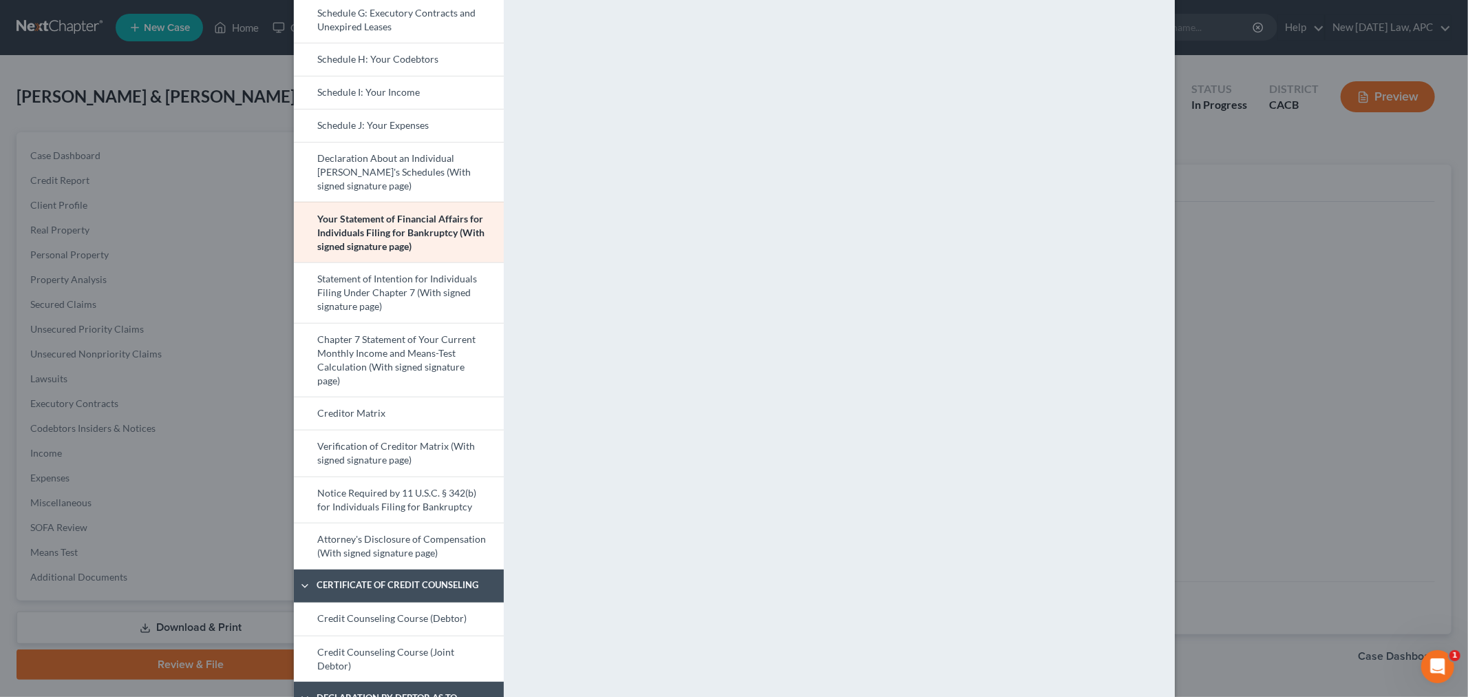
scroll to position [286, 0]
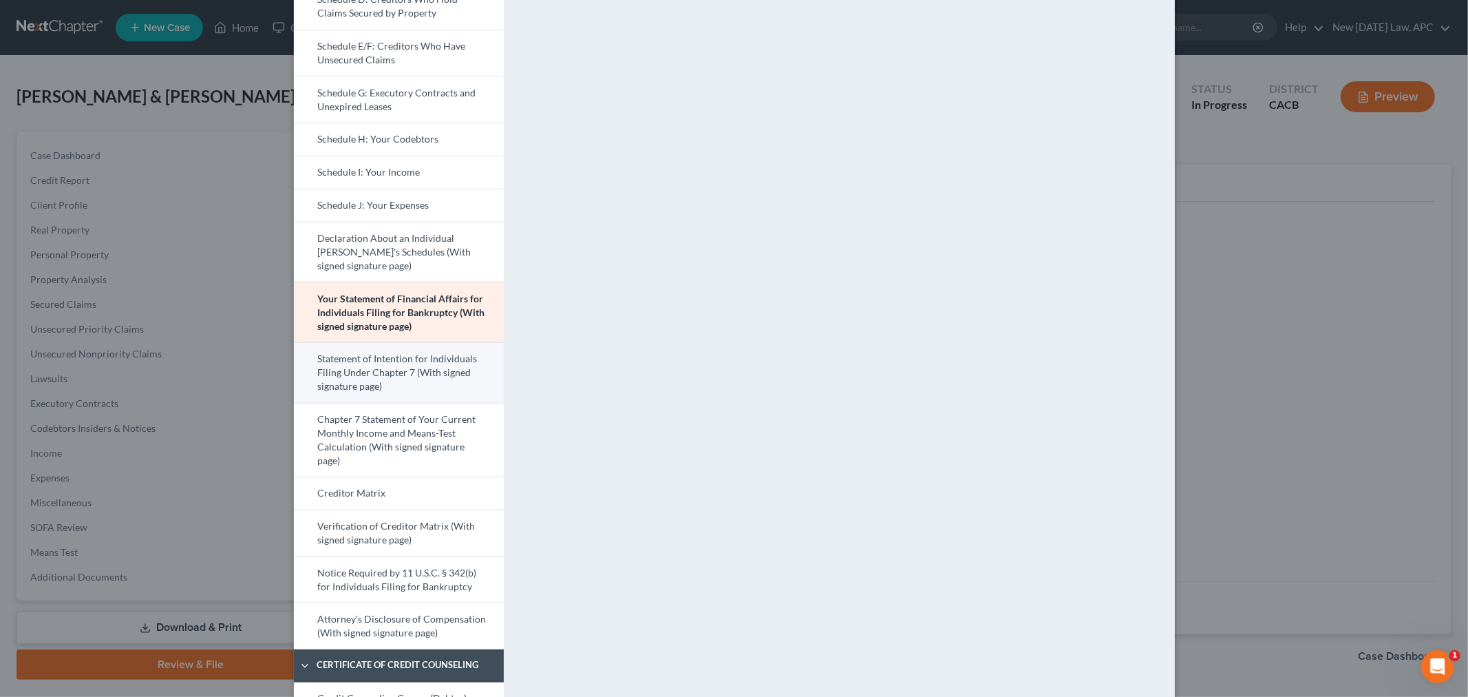
click at [390, 367] on link "Statement of Intention for Individuals Filing Under Chapter 7 (With signed sign…" at bounding box center [399, 372] width 210 height 61
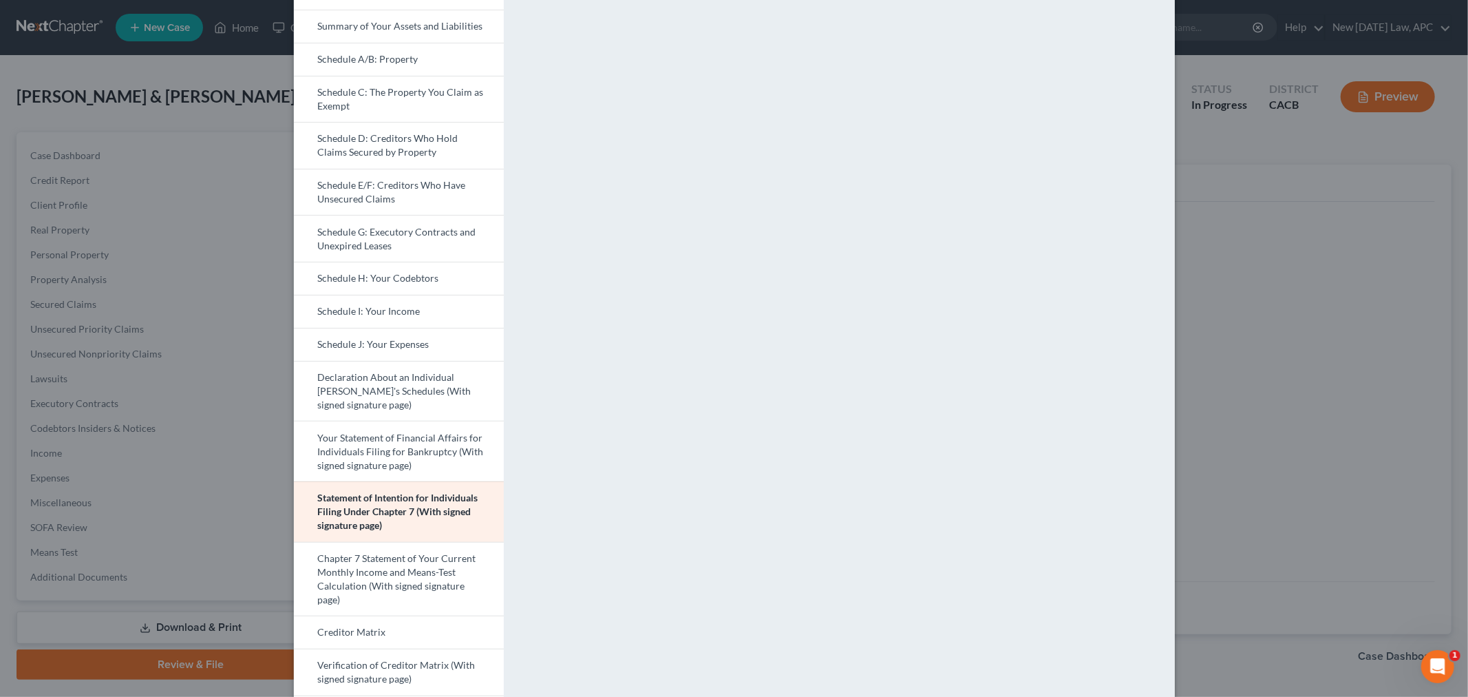
scroll to position [382, 0]
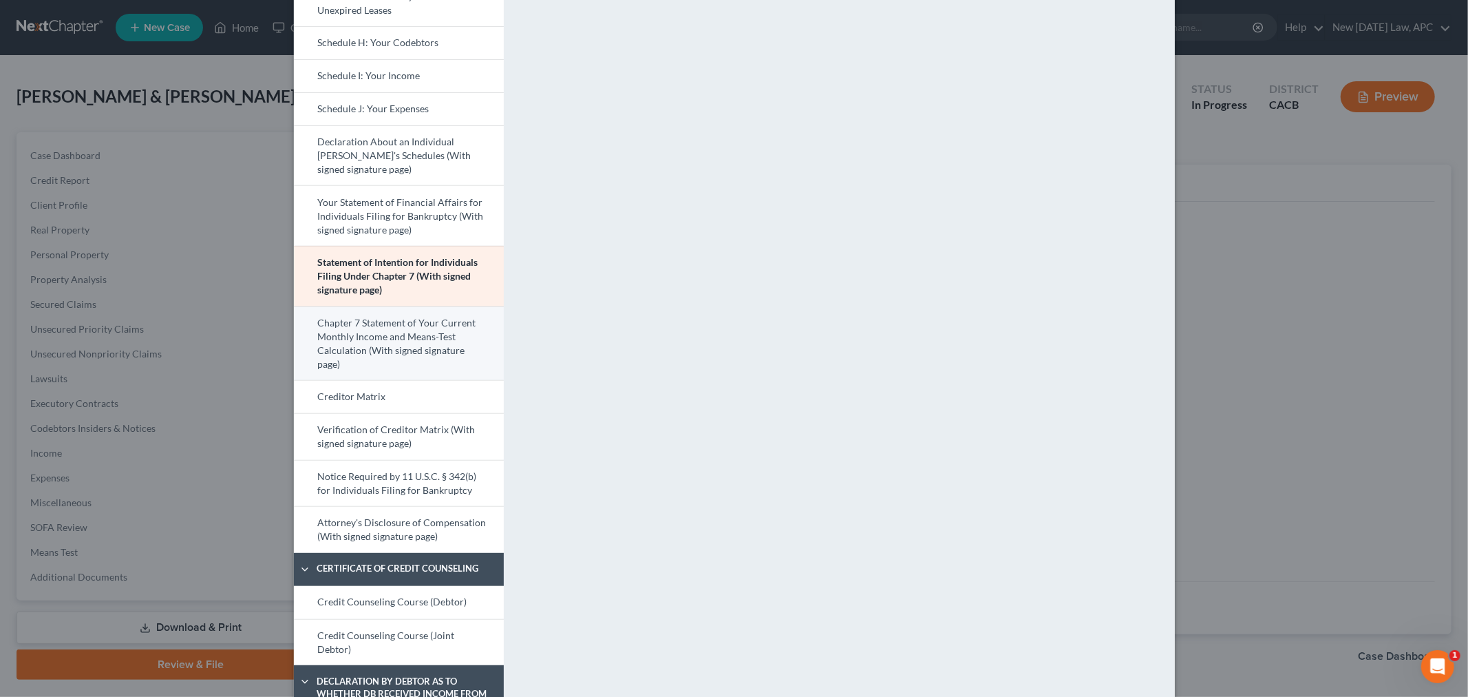
click at [412, 345] on link "Chapter 7 Statement of Your Current Monthly Income and Means-Test Calculation (…" at bounding box center [399, 343] width 210 height 74
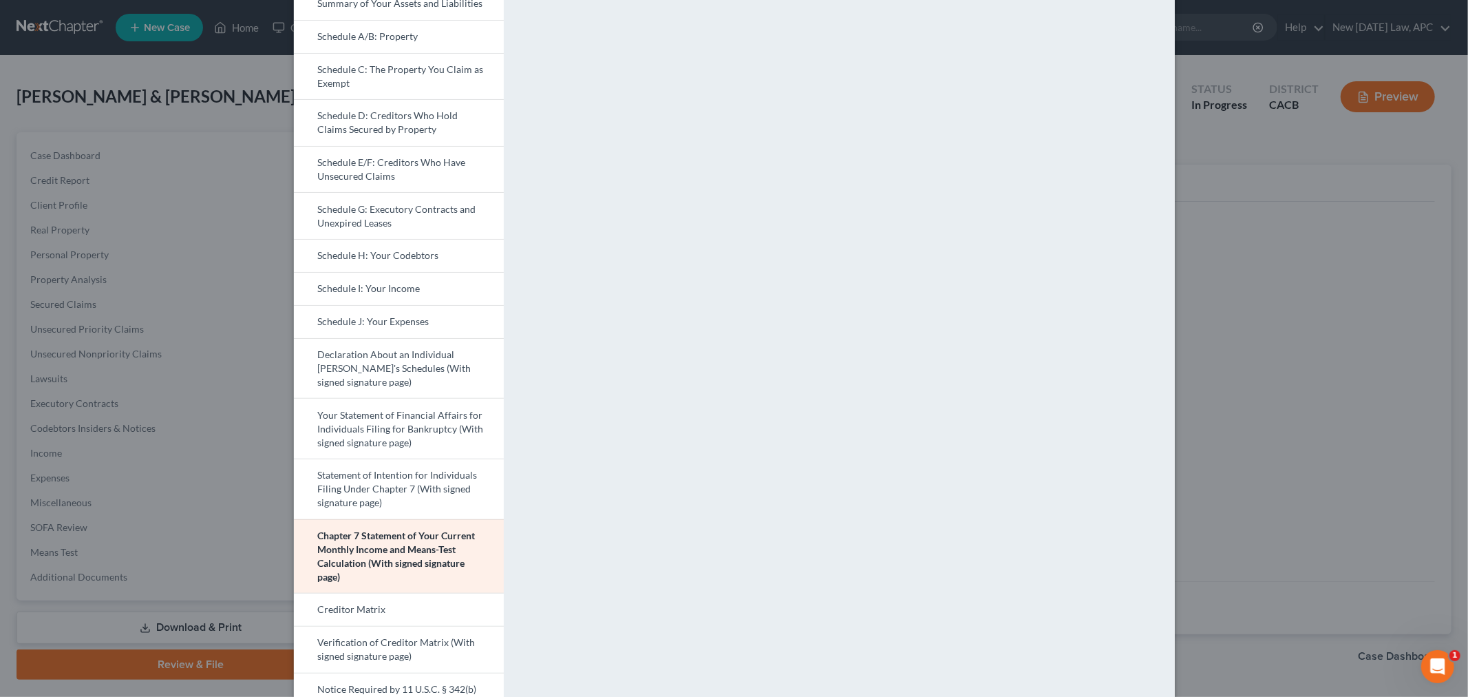
scroll to position [306, 0]
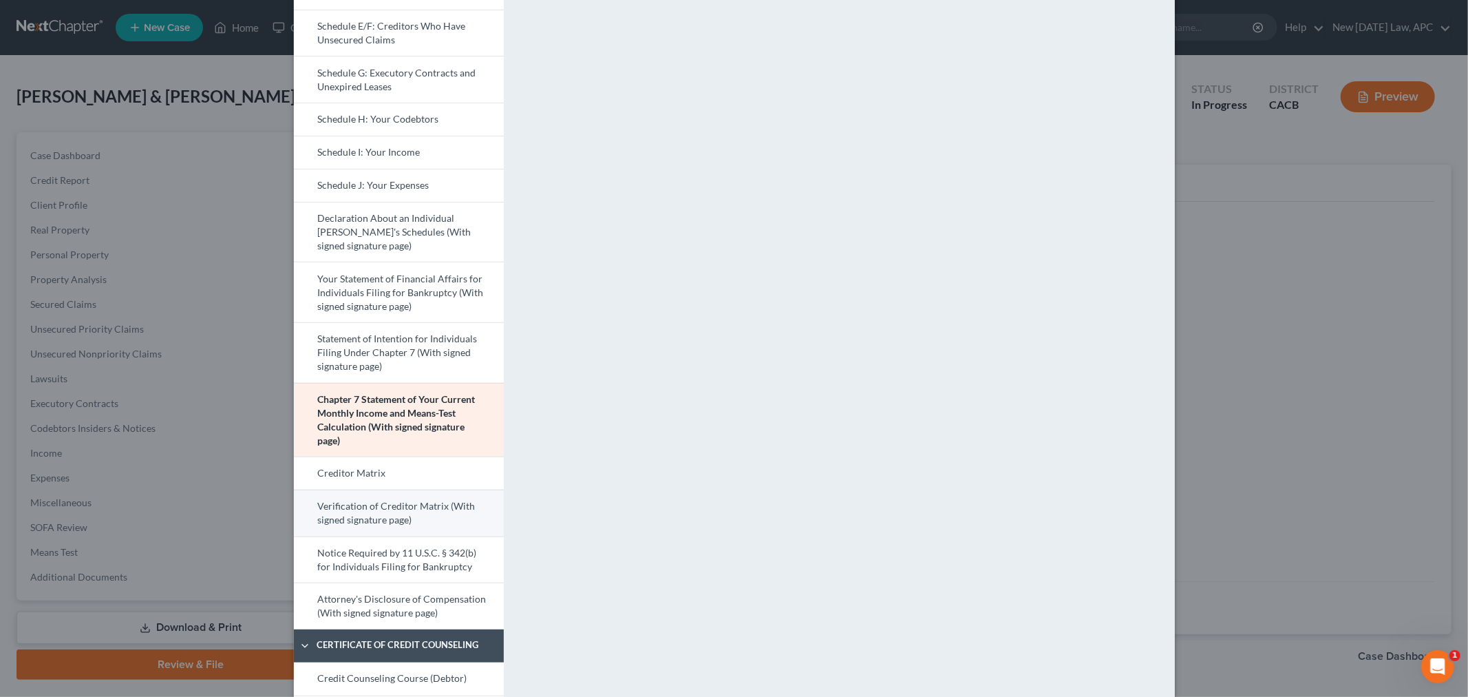
drag, startPoint x: 409, startPoint y: 522, endPoint x: 489, endPoint y: 513, distance: 81.0
click at [410, 522] on link "Verification of Creditor Matrix (With signed signature page)" at bounding box center [399, 512] width 210 height 47
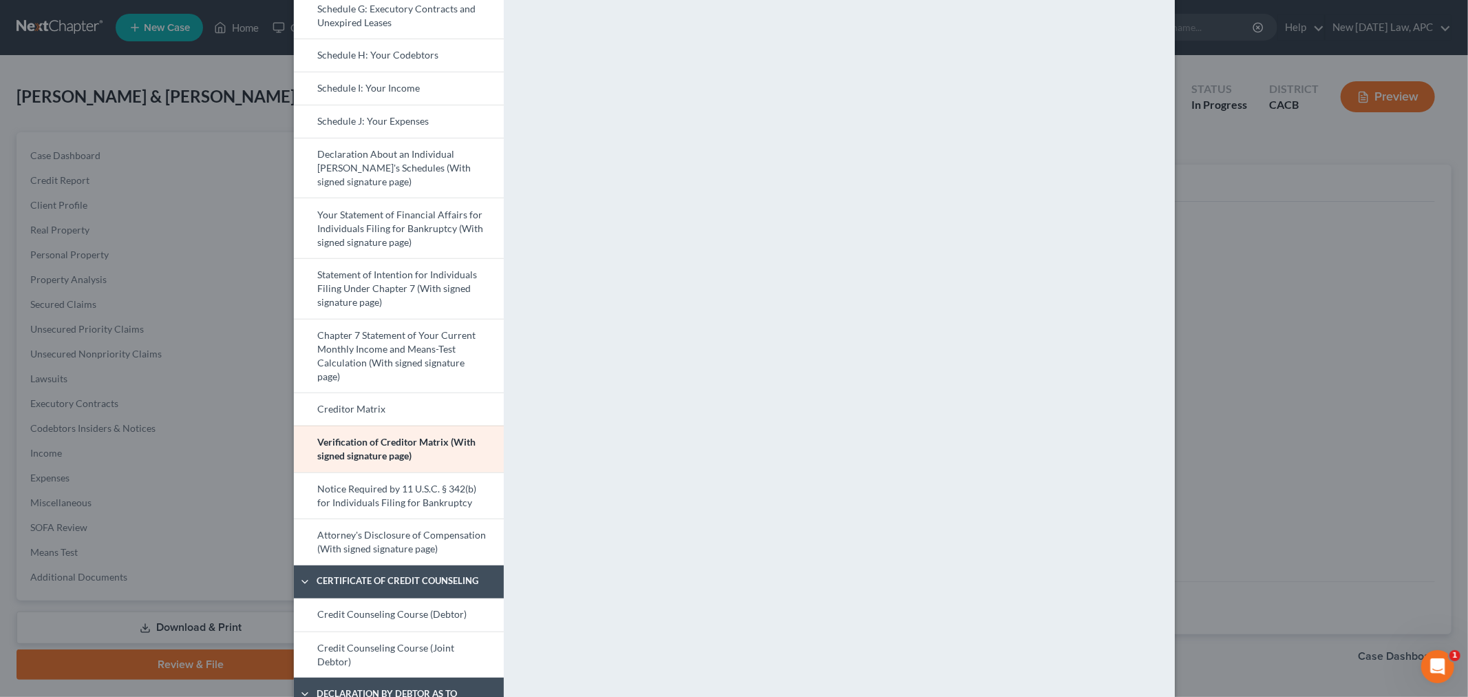
scroll to position [382, 0]
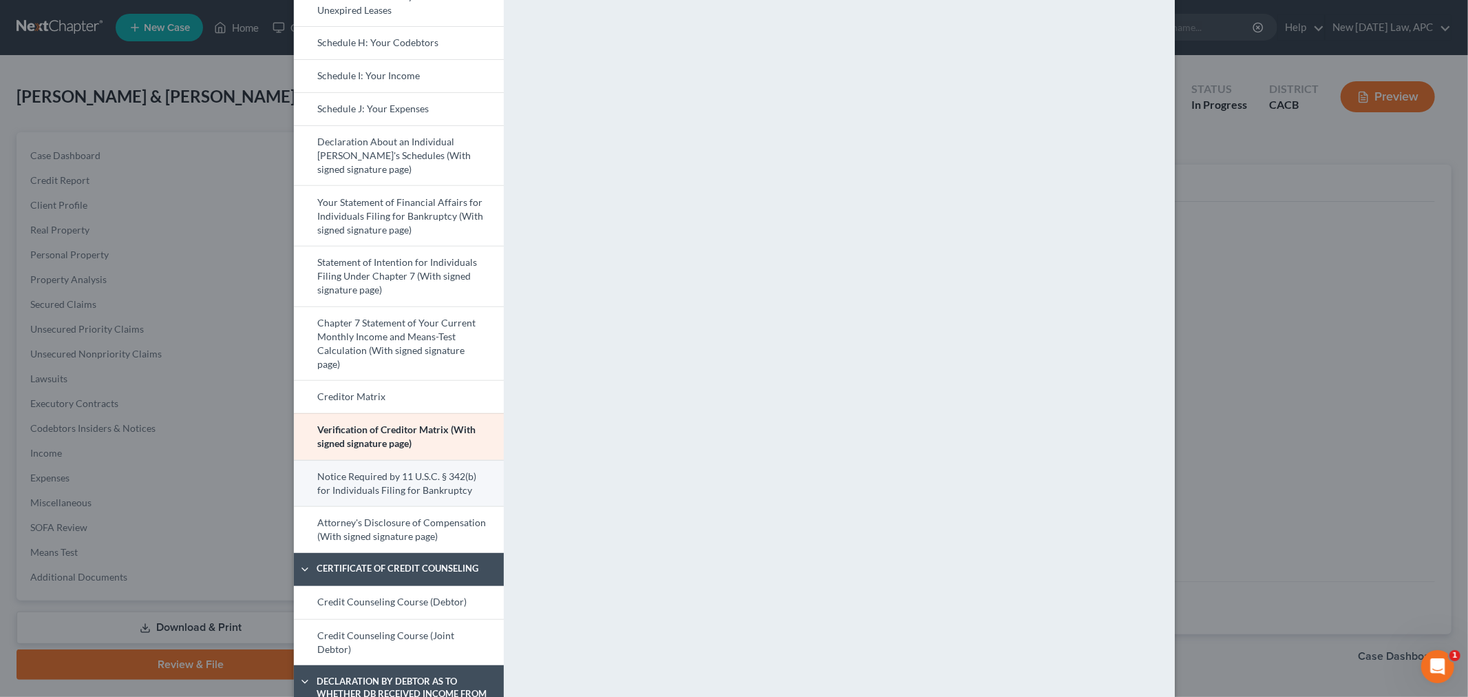
click at [386, 480] on link "Notice Required by 11 U.S.C. § 342(b) for Individuals Filing for Bankruptcy" at bounding box center [399, 483] width 210 height 47
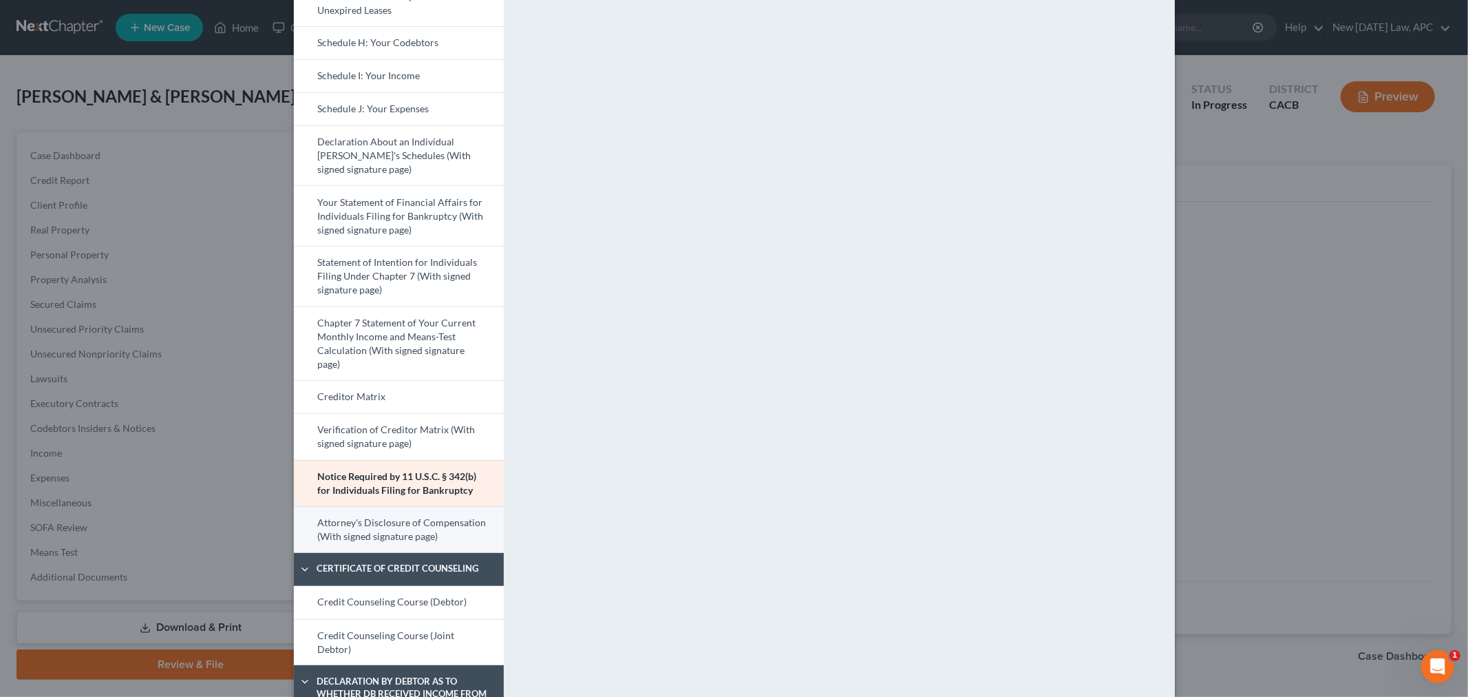
click at [388, 531] on link "Attorney's Disclosure of Compensation (With signed signature page)" at bounding box center [399, 529] width 210 height 47
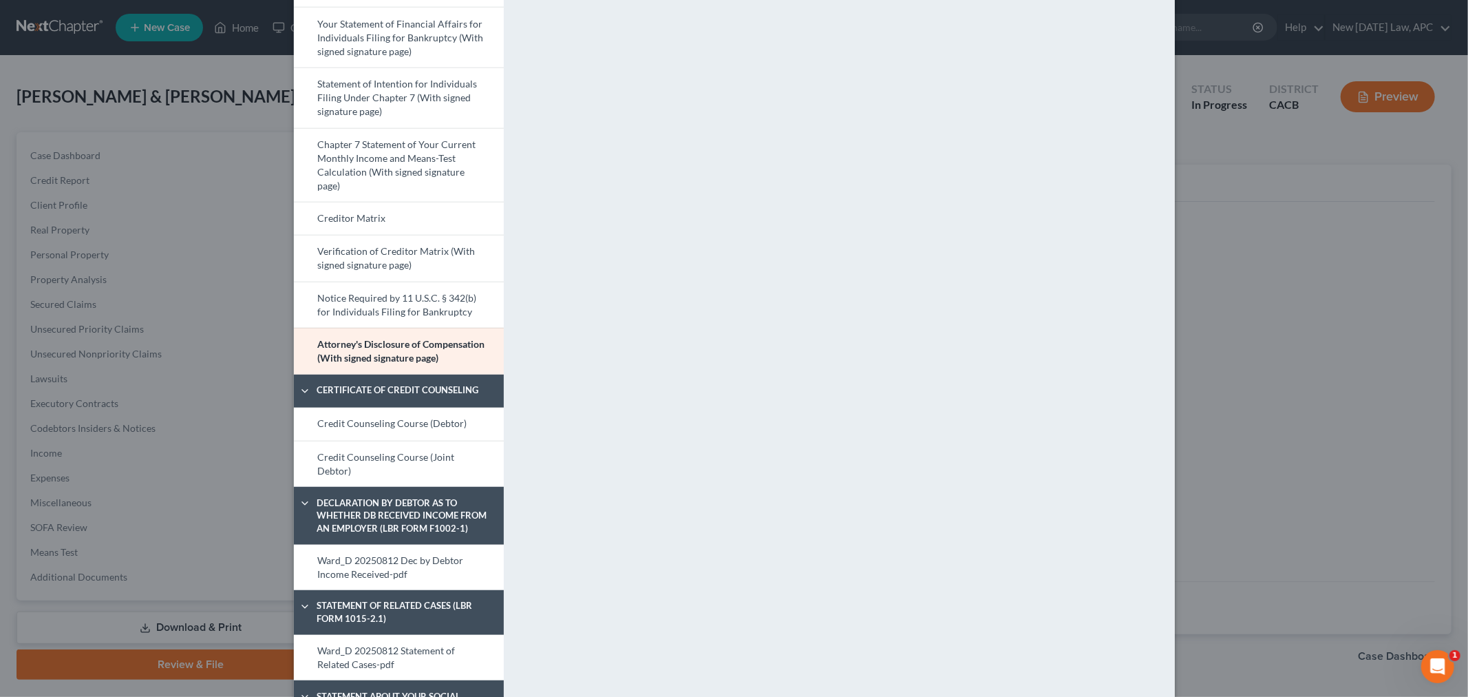
scroll to position [611, 0]
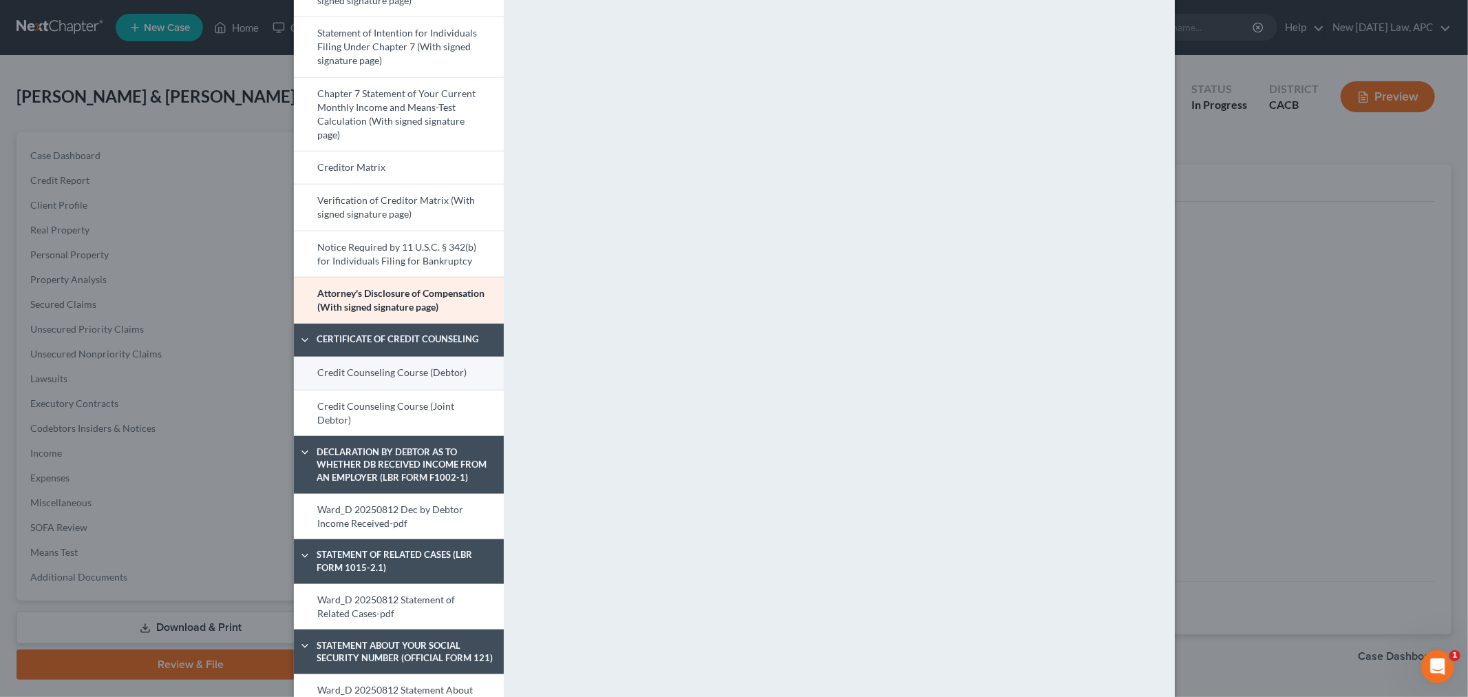
click at [443, 376] on link "Credit Counseling Course (Debtor)" at bounding box center [399, 373] width 210 height 33
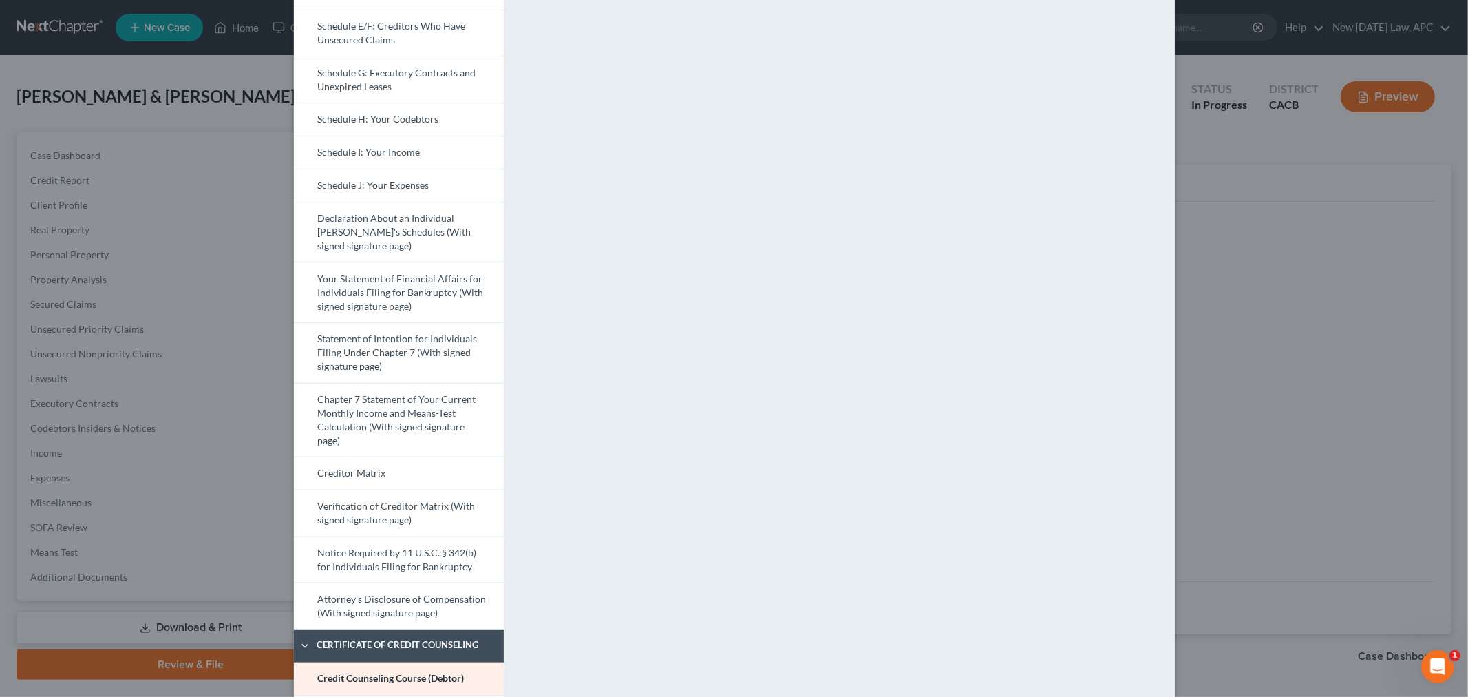
scroll to position [382, 0]
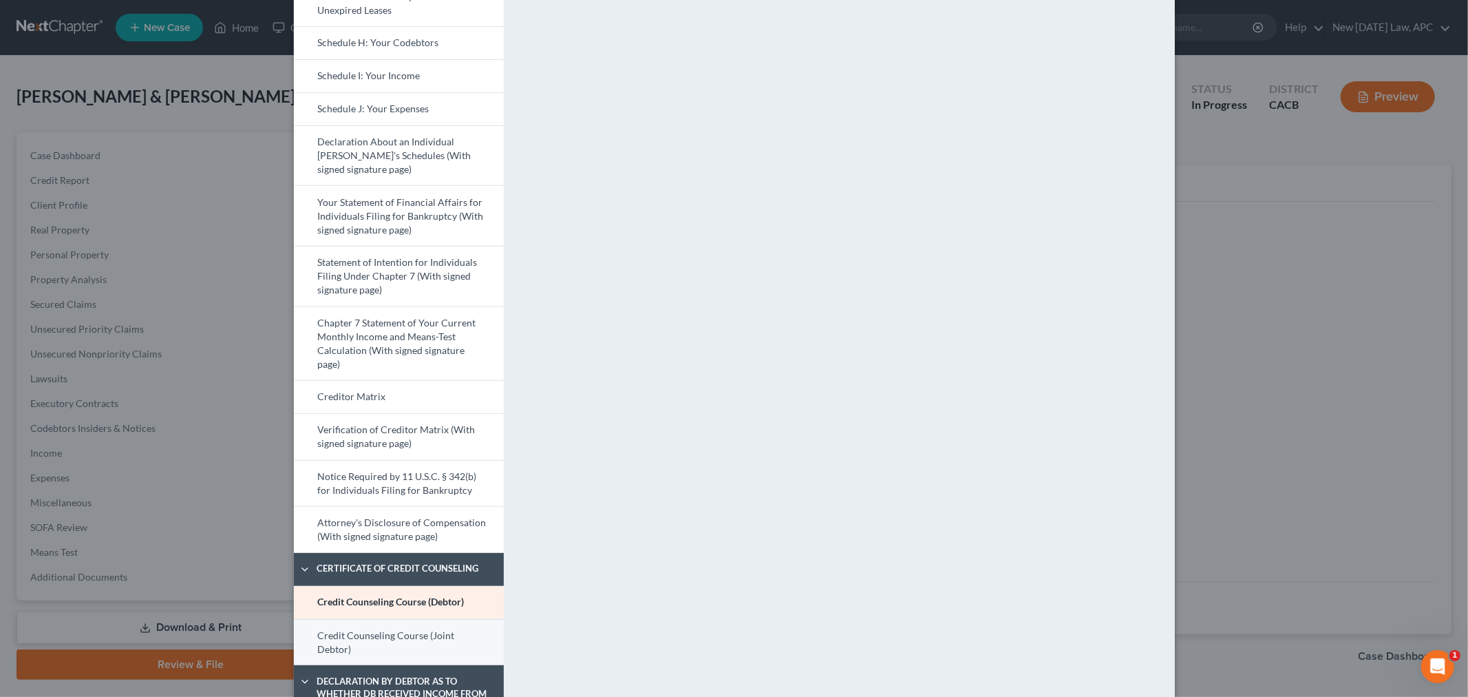
click at [415, 631] on link "Credit Counseling Course (Joint Debtor)" at bounding box center [399, 642] width 210 height 47
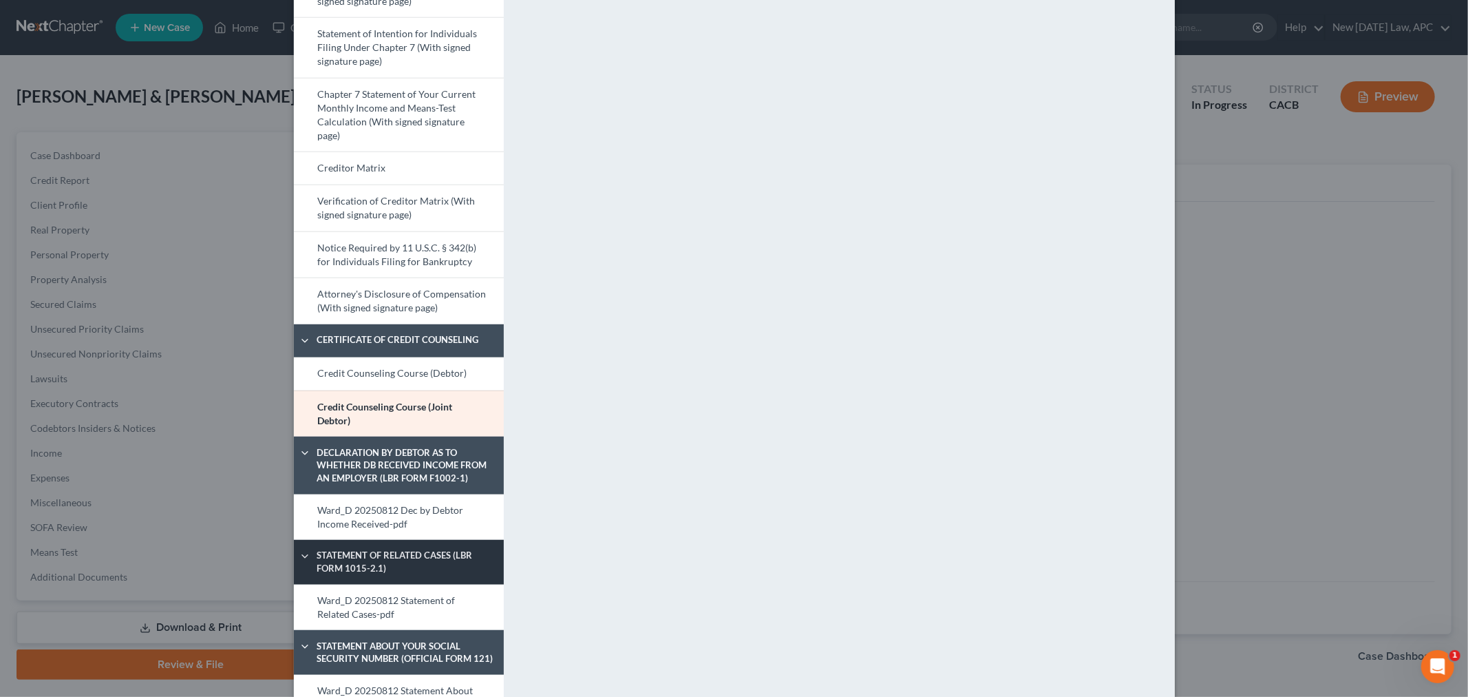
scroll to position [611, 0]
click at [379, 507] on link "Ward_D 20250812 Dec by Debtor Income Received-pdf" at bounding box center [399, 517] width 210 height 46
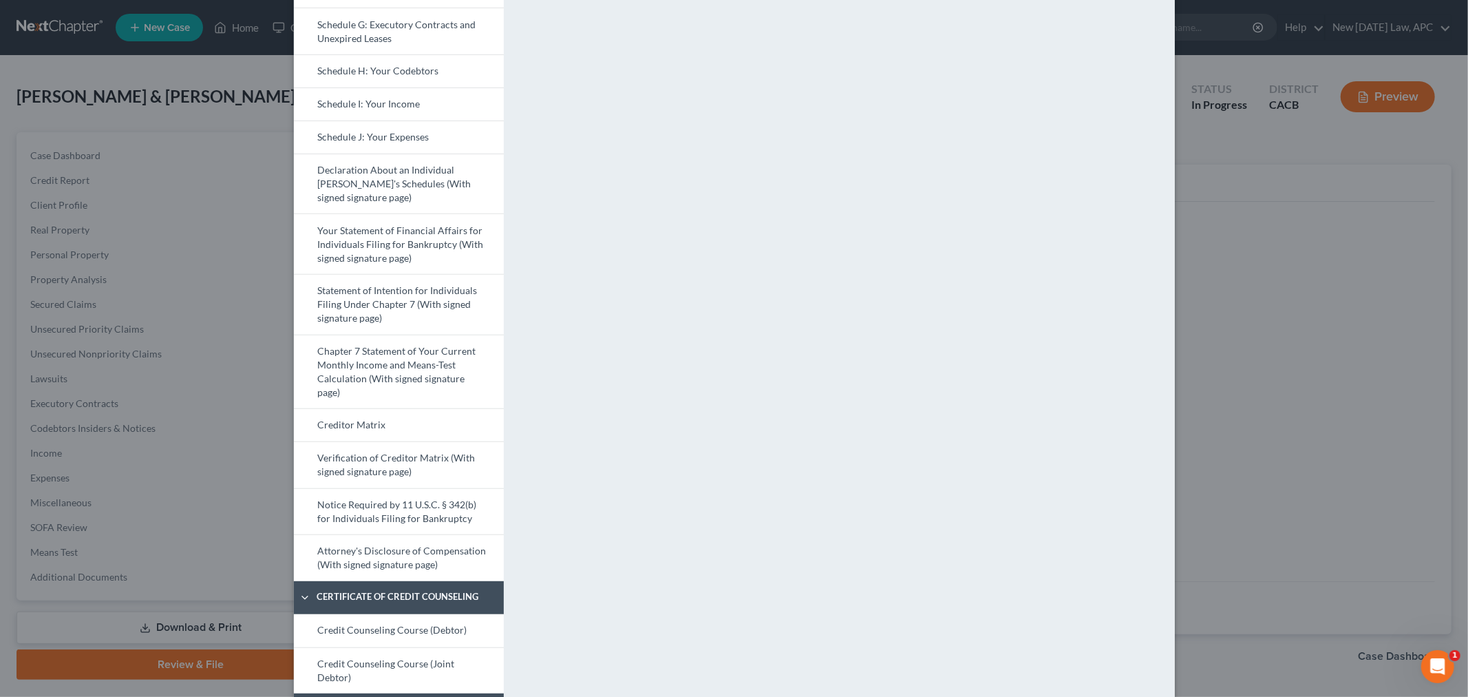
scroll to position [535, 0]
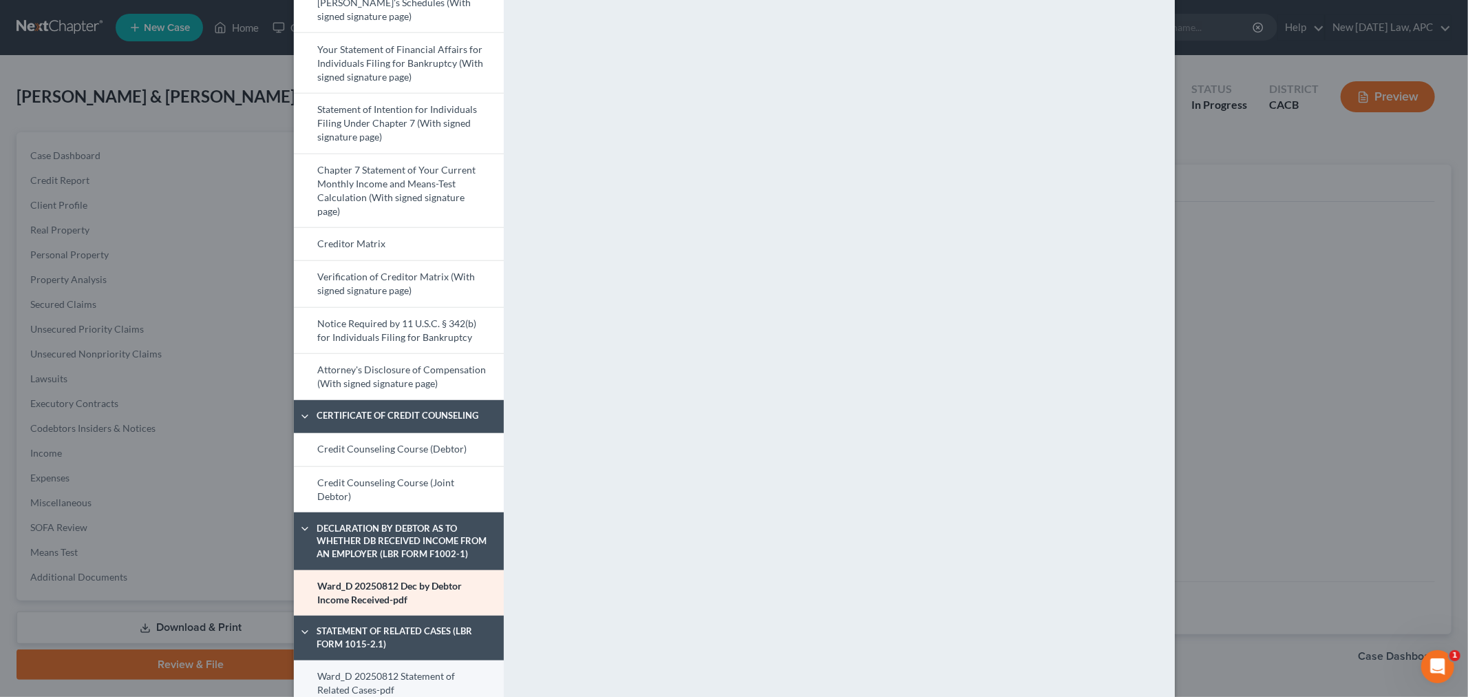
click at [402, 671] on link "Ward_D 20250812 Statement of Related Cases-pdf" at bounding box center [399, 683] width 210 height 46
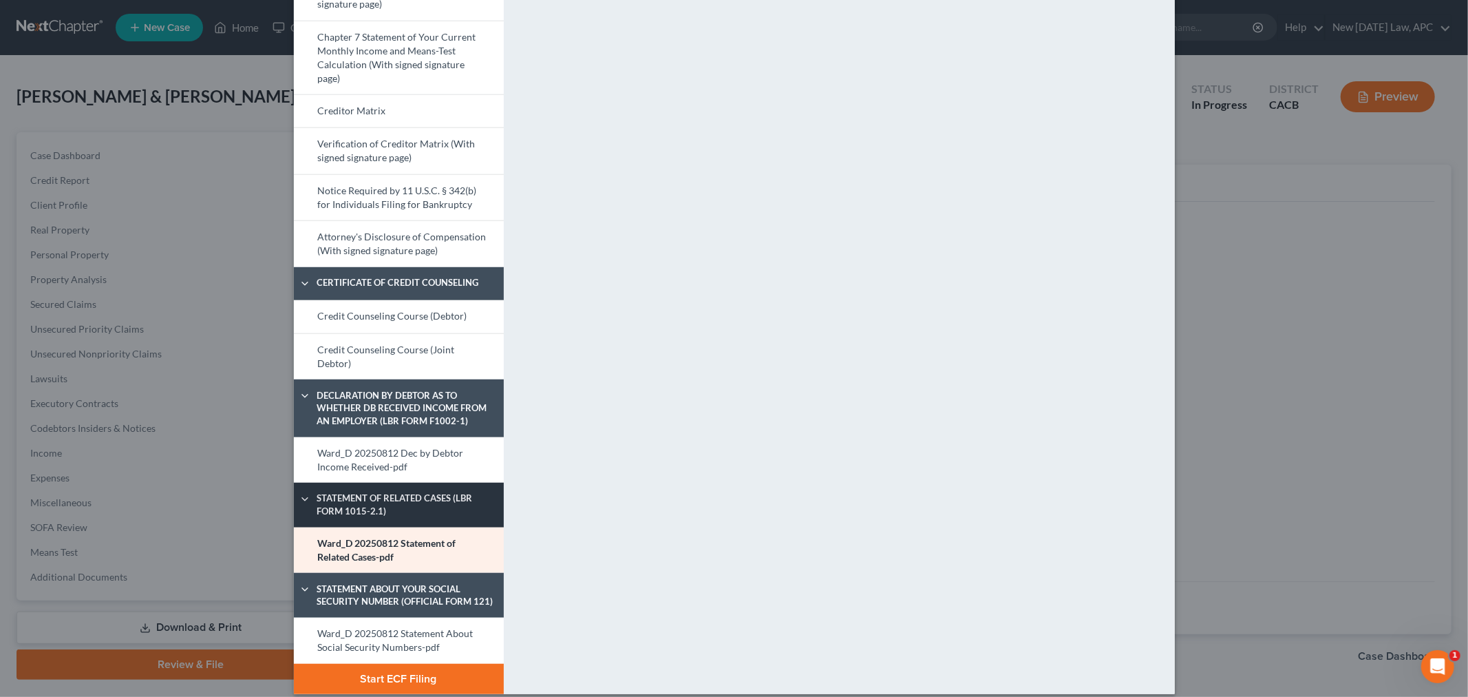
scroll to position [668, 0]
click at [416, 622] on link "Ward_D 20250812 Statement About Social Security Numbers-pdf" at bounding box center [399, 640] width 210 height 46
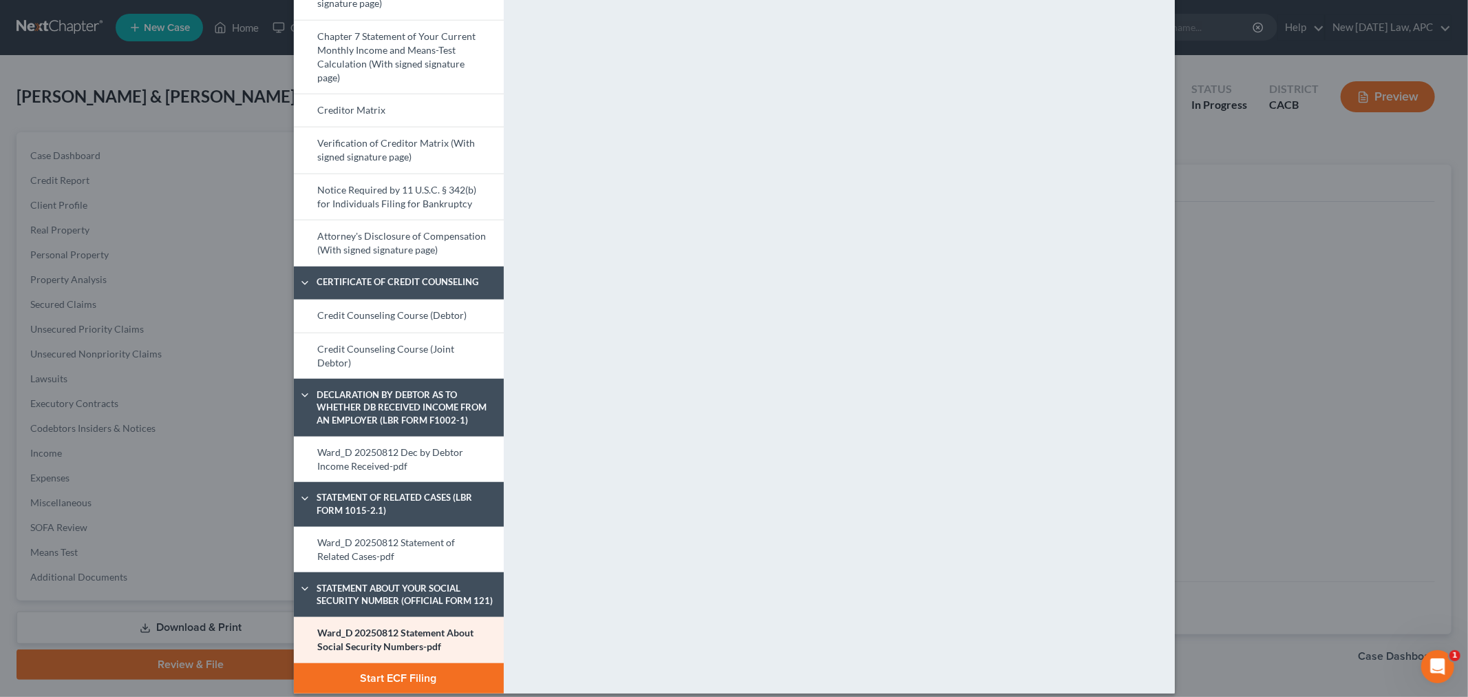
click at [409, 683] on div "Petition Preview Ward_D 20250812 Statement About Social Security Numbers-pdf × …" at bounding box center [734, 348] width 1468 height 697
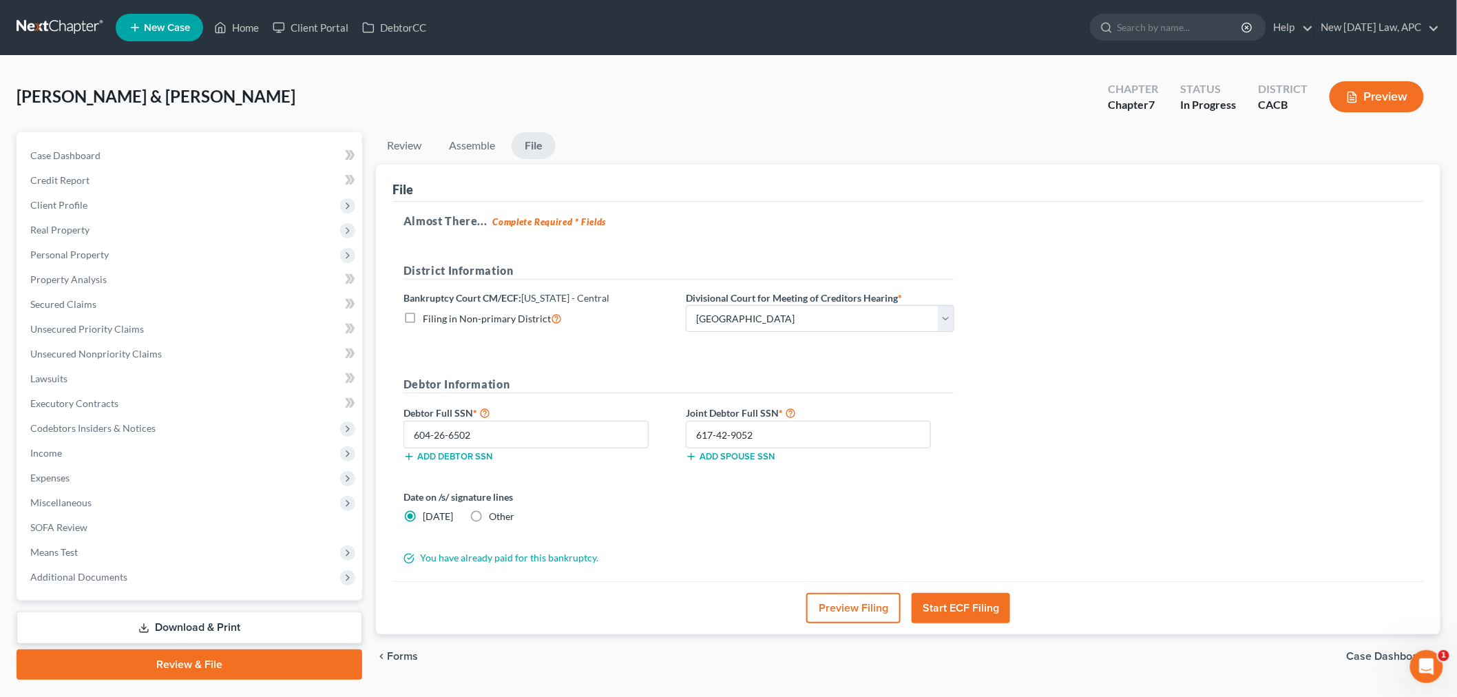
click at [957, 615] on button "Start ECF Filing" at bounding box center [960, 608] width 98 height 30
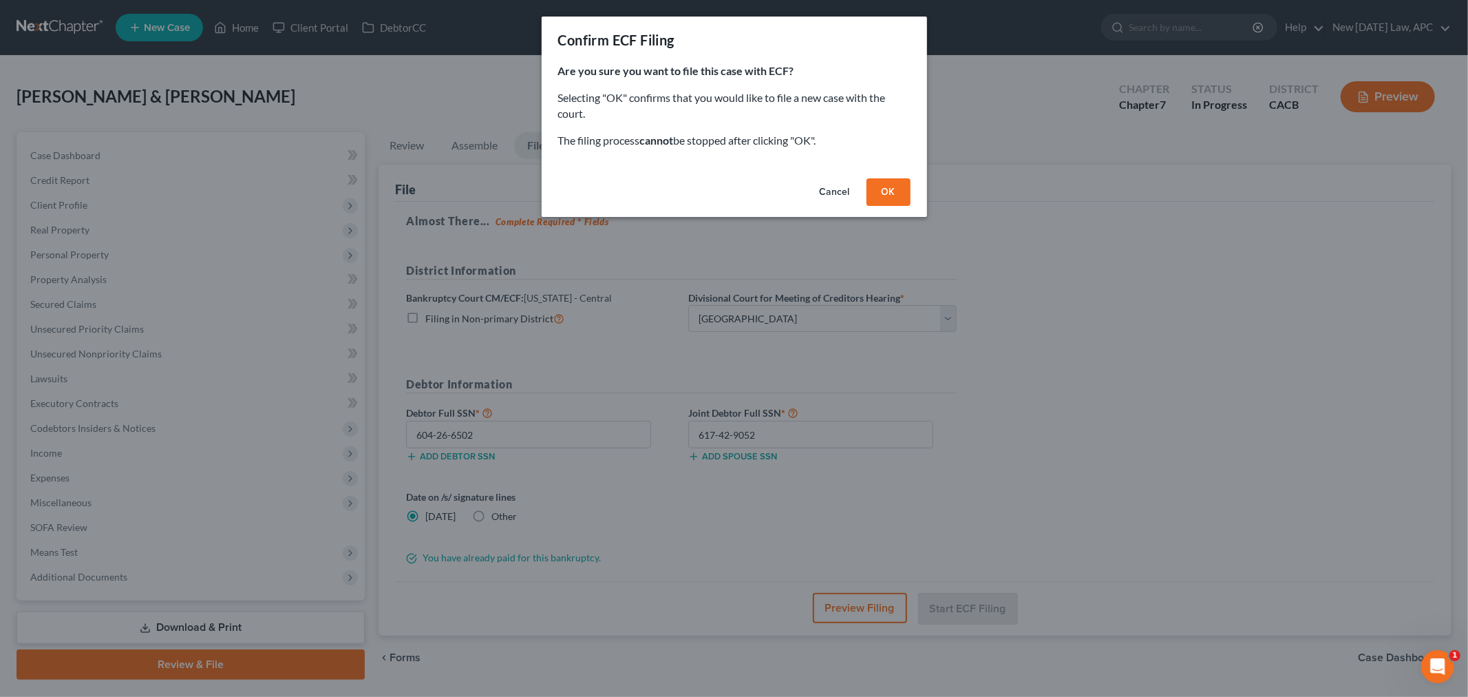
click at [897, 181] on button "OK" at bounding box center [889, 192] width 44 height 28
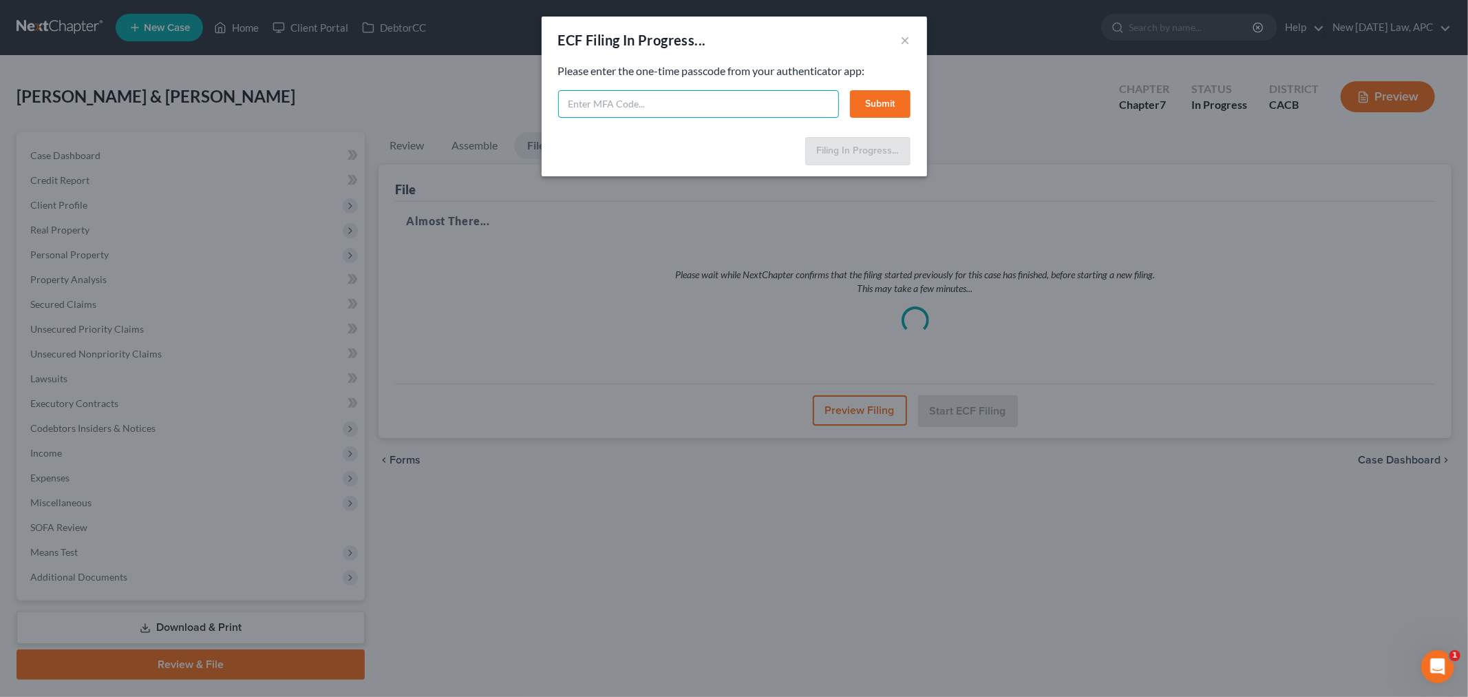
click at [751, 98] on input "text" at bounding box center [698, 104] width 281 height 28
type input "828241"
click at [876, 98] on button "Submit" at bounding box center [880, 104] width 61 height 28
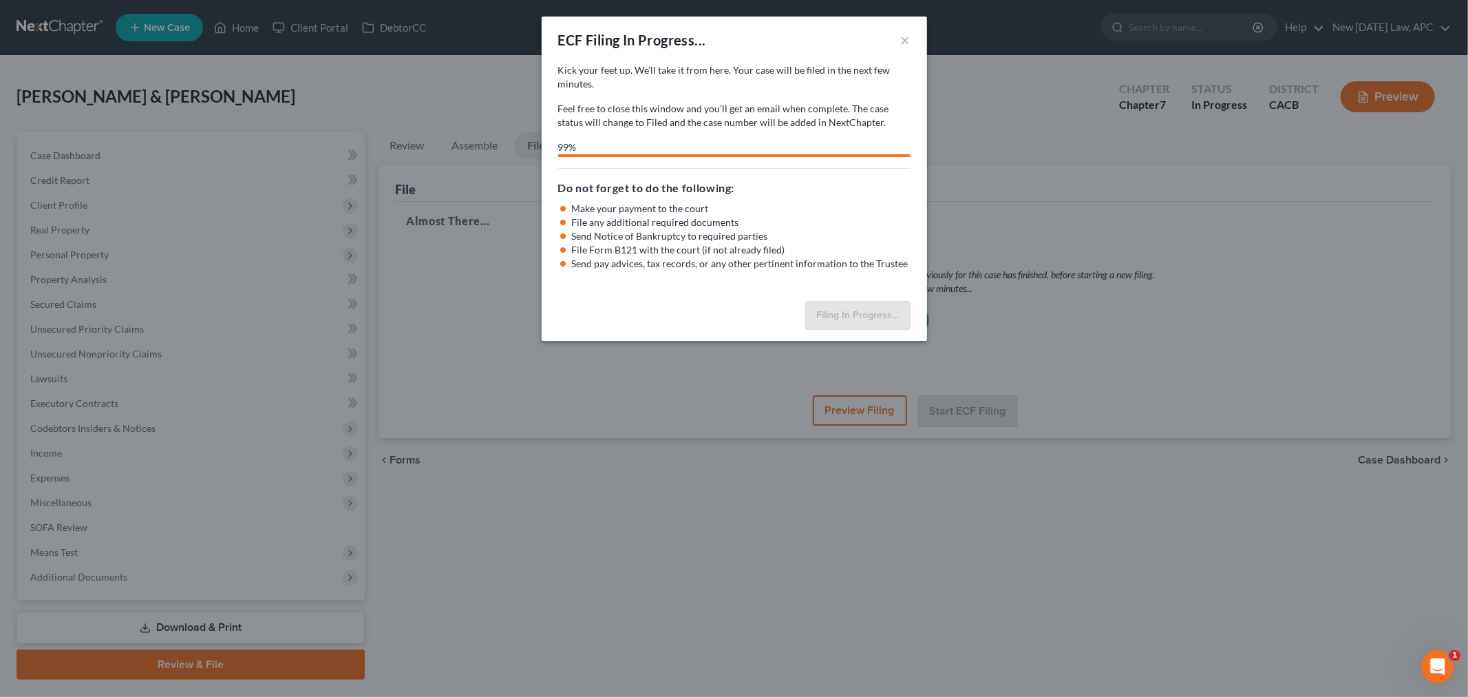
select select "2"
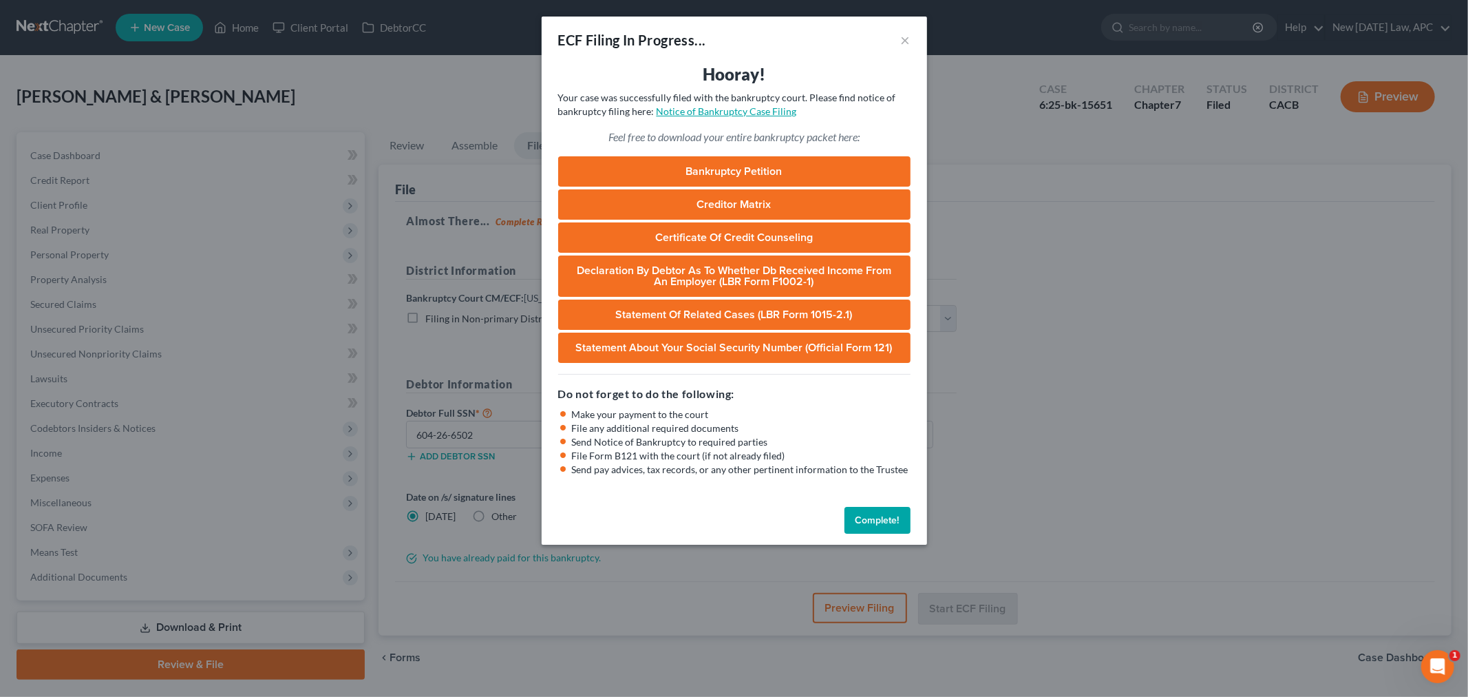
click at [730, 114] on link "Notice of Bankruptcy Case Filing" at bounding box center [727, 111] width 140 height 12
click at [906, 39] on button "×" at bounding box center [906, 40] width 10 height 17
